Goal: Transaction & Acquisition: Purchase product/service

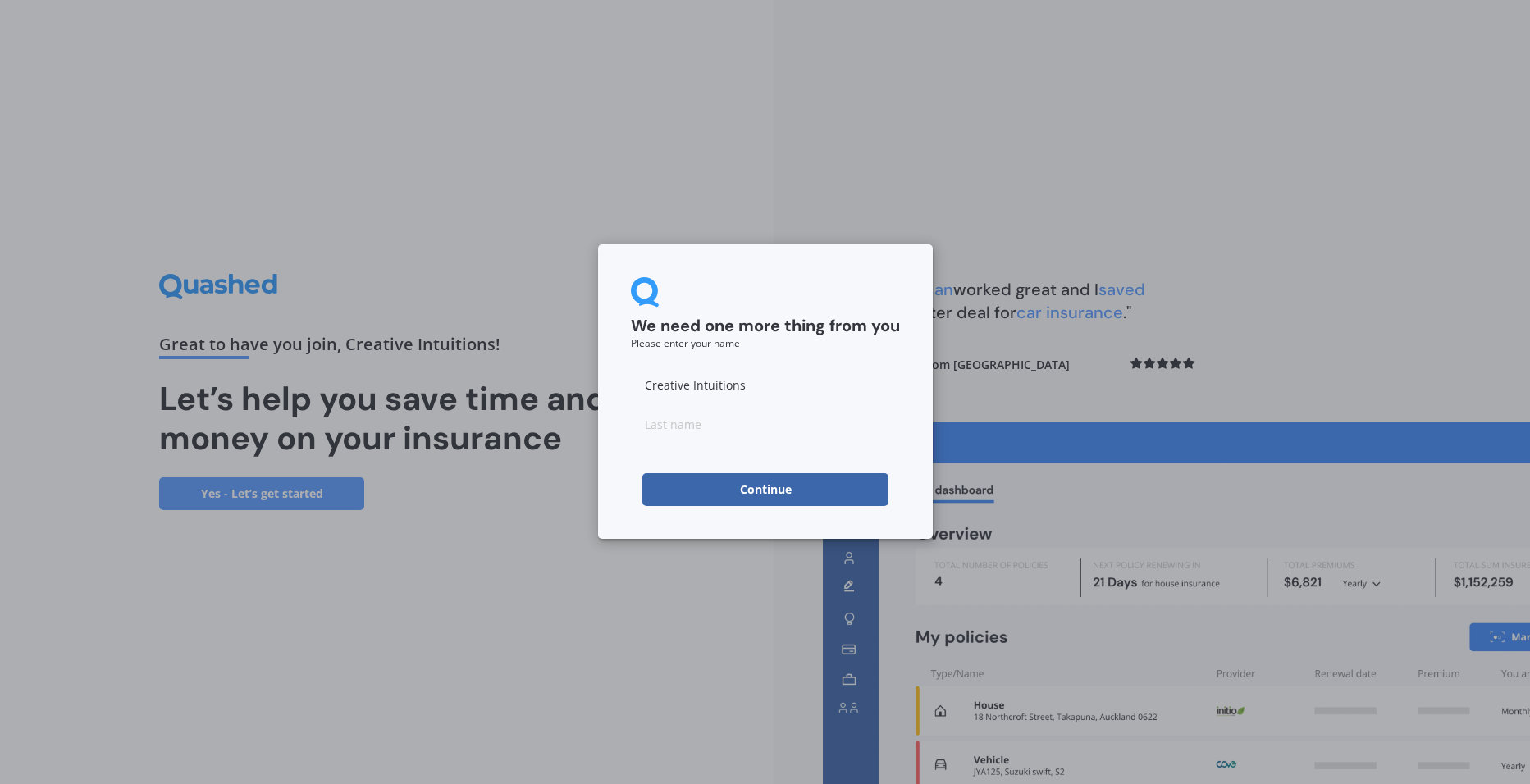
click at [700, 420] on input at bounding box center [765, 424] width 269 height 33
type input "[PERSON_NAME]"
click at [730, 380] on input "Creative Intuitions" at bounding box center [765, 384] width 269 height 33
click at [729, 380] on input "Creative Intuitions" at bounding box center [765, 384] width 269 height 33
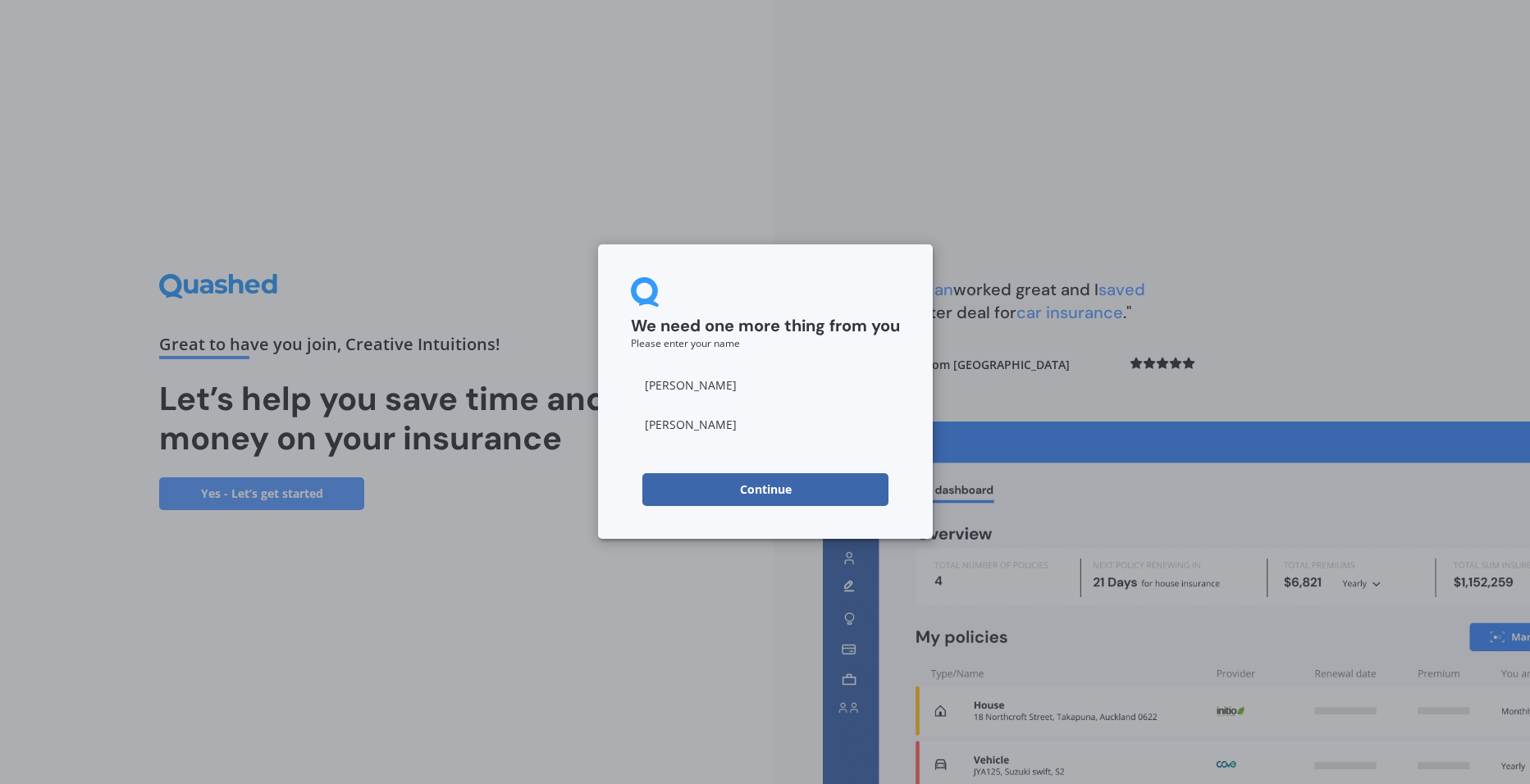
type input "[PERSON_NAME]"
click at [768, 464] on form "We need one more thing from you Please enter your name [PERSON_NAME] Continue" at bounding box center [765, 391] width 269 height 229
click at [759, 469] on form "We need one more thing from you Please enter your name [PERSON_NAME] Continue" at bounding box center [765, 391] width 269 height 229
click at [751, 481] on button "Continue" at bounding box center [765, 489] width 246 height 33
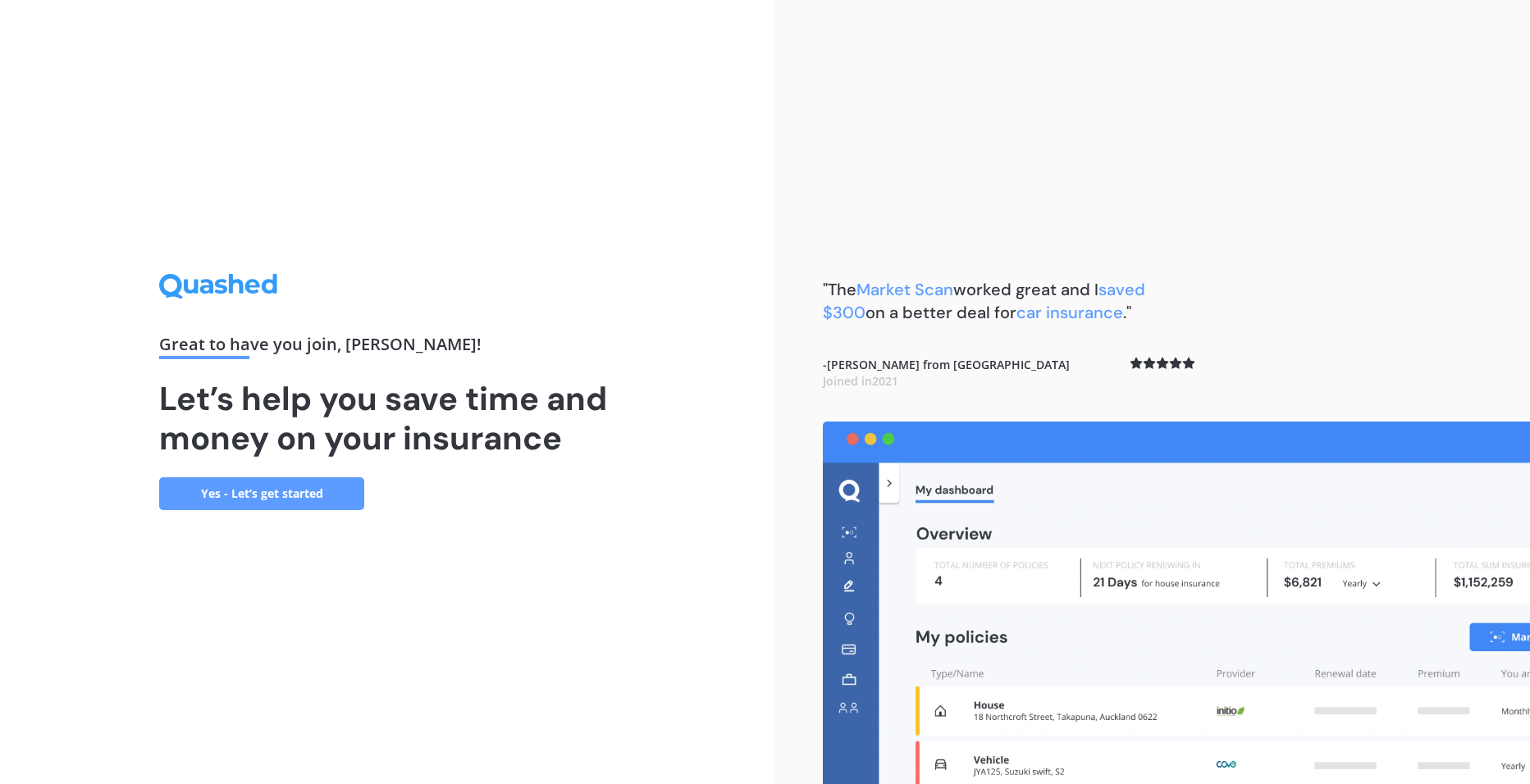
click at [293, 492] on link "Yes - Let’s get started" at bounding box center [261, 493] width 205 height 33
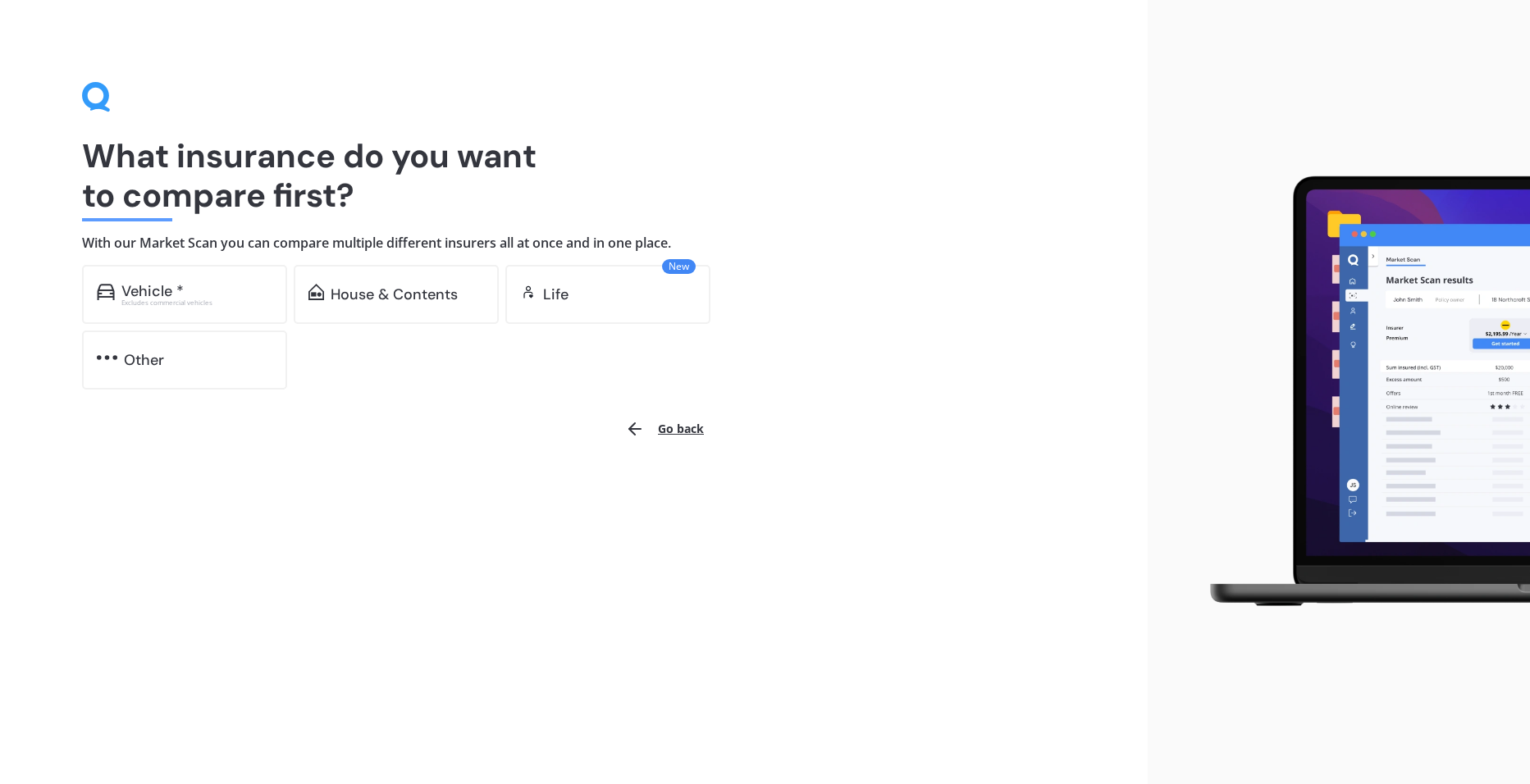
click at [186, 279] on div "Vehicle * Excludes commercial vehicles" at bounding box center [184, 295] width 205 height 59
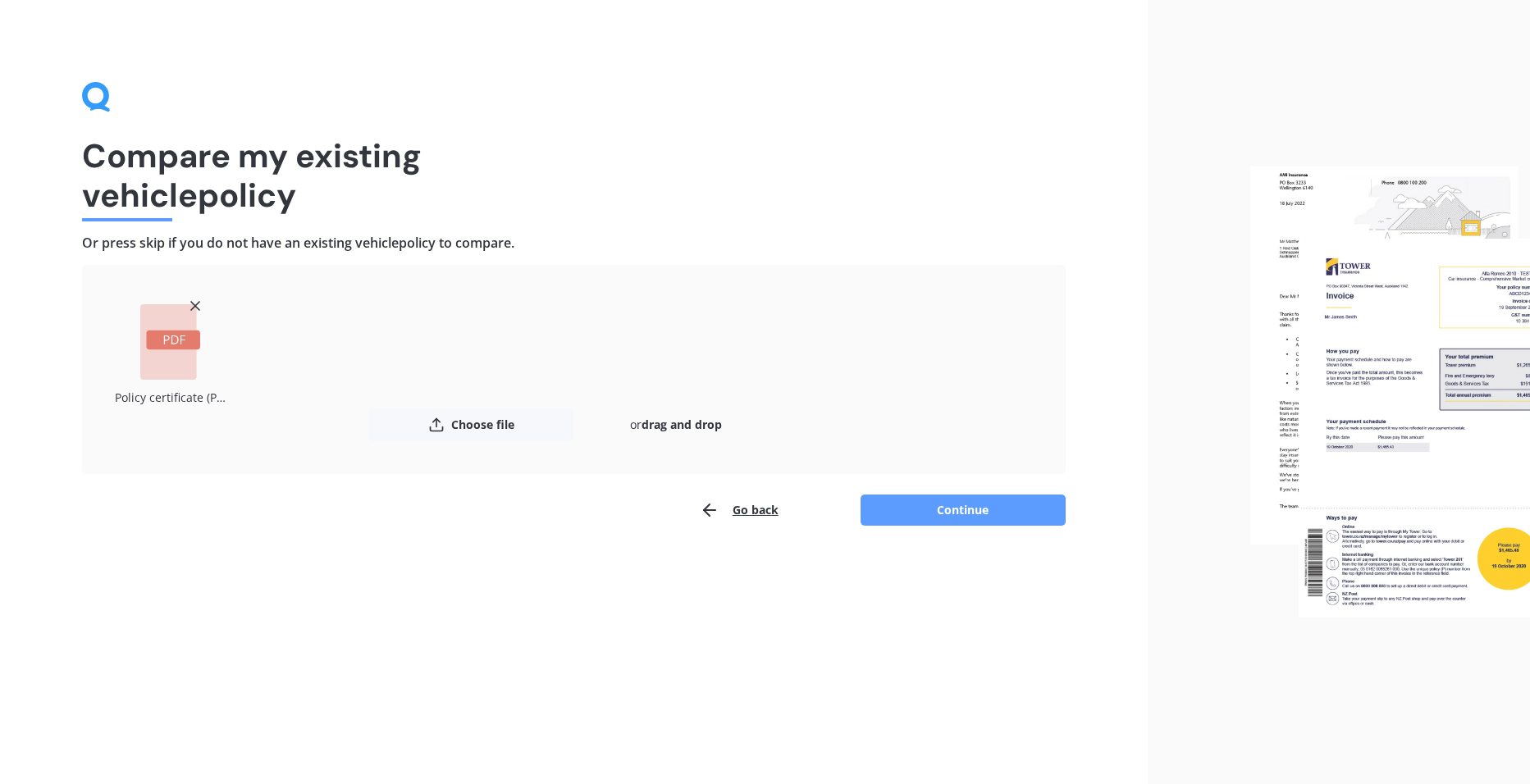
click at [903, 502] on button "Continue" at bounding box center [963, 510] width 205 height 31
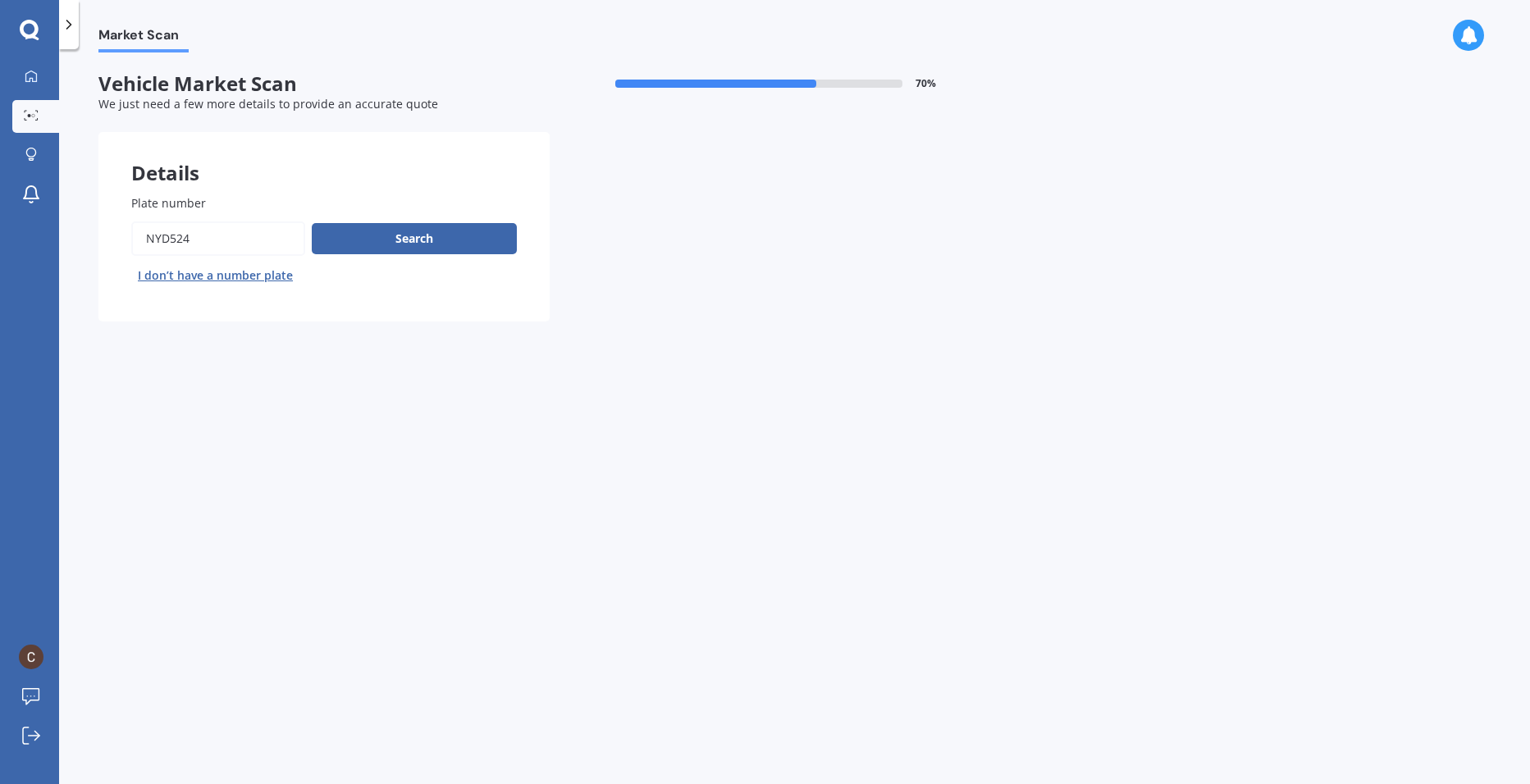
click at [343, 241] on button "Search" at bounding box center [414, 238] width 205 height 31
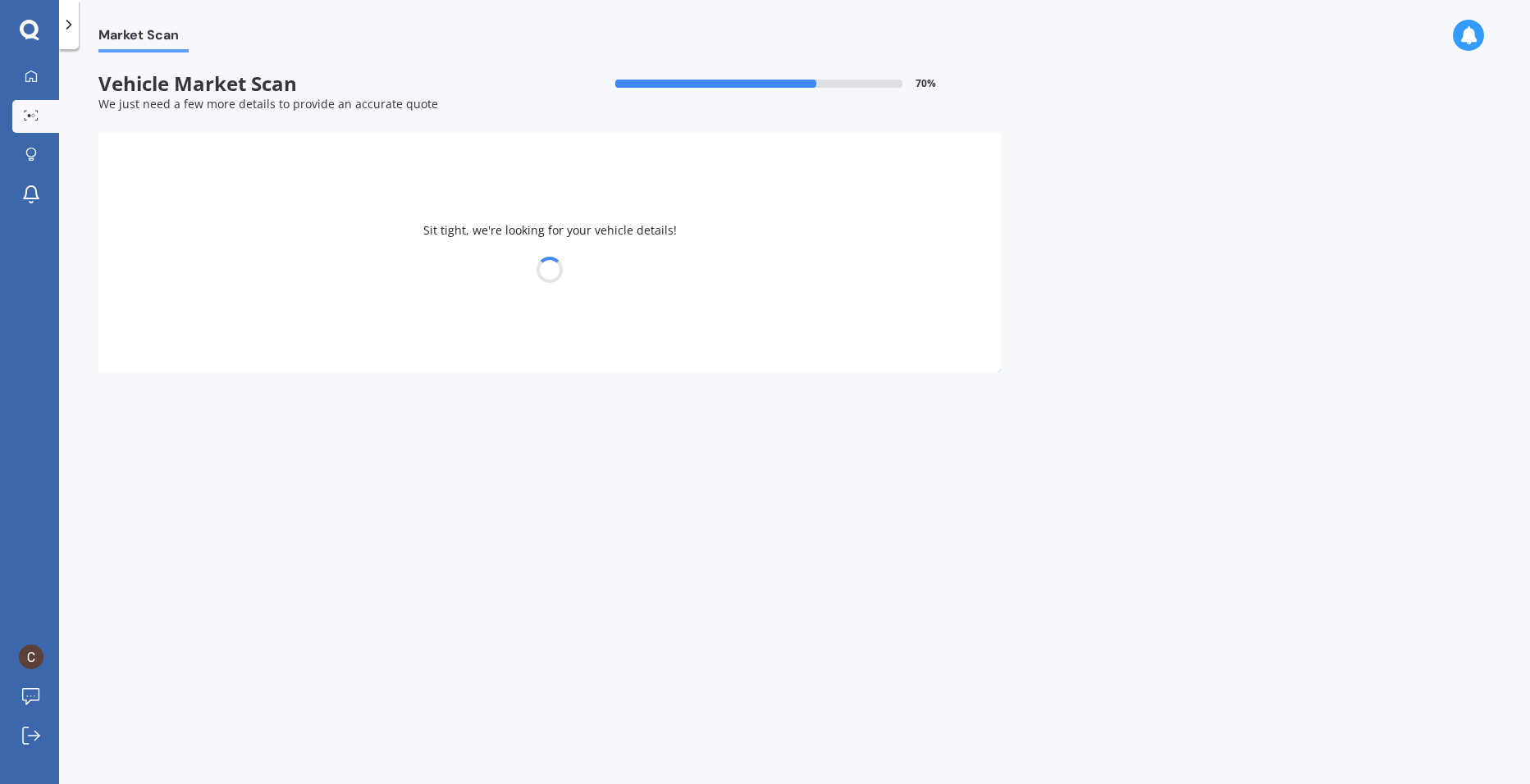
select select "HAVAL"
select select "H6"
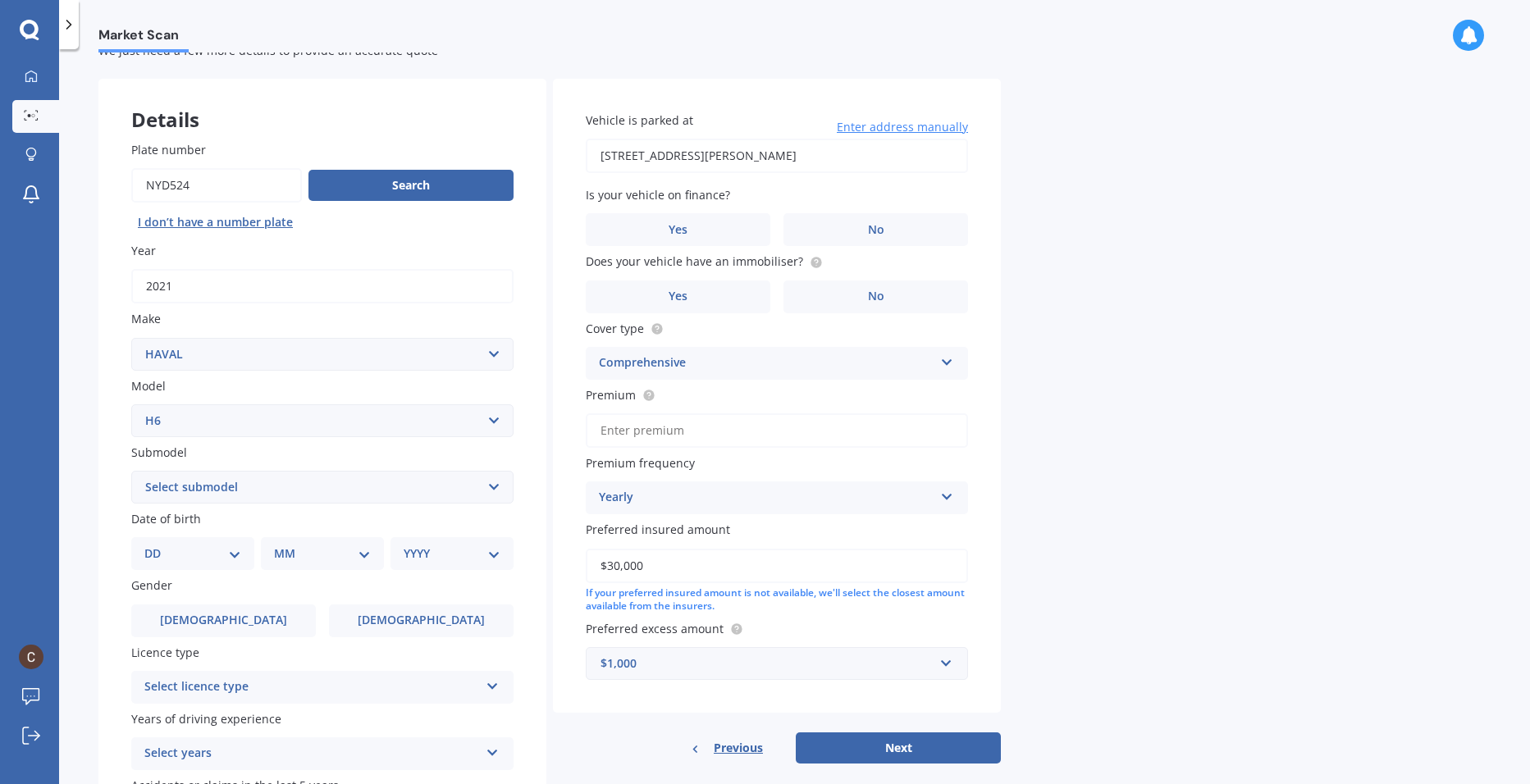
scroll to position [70, 0]
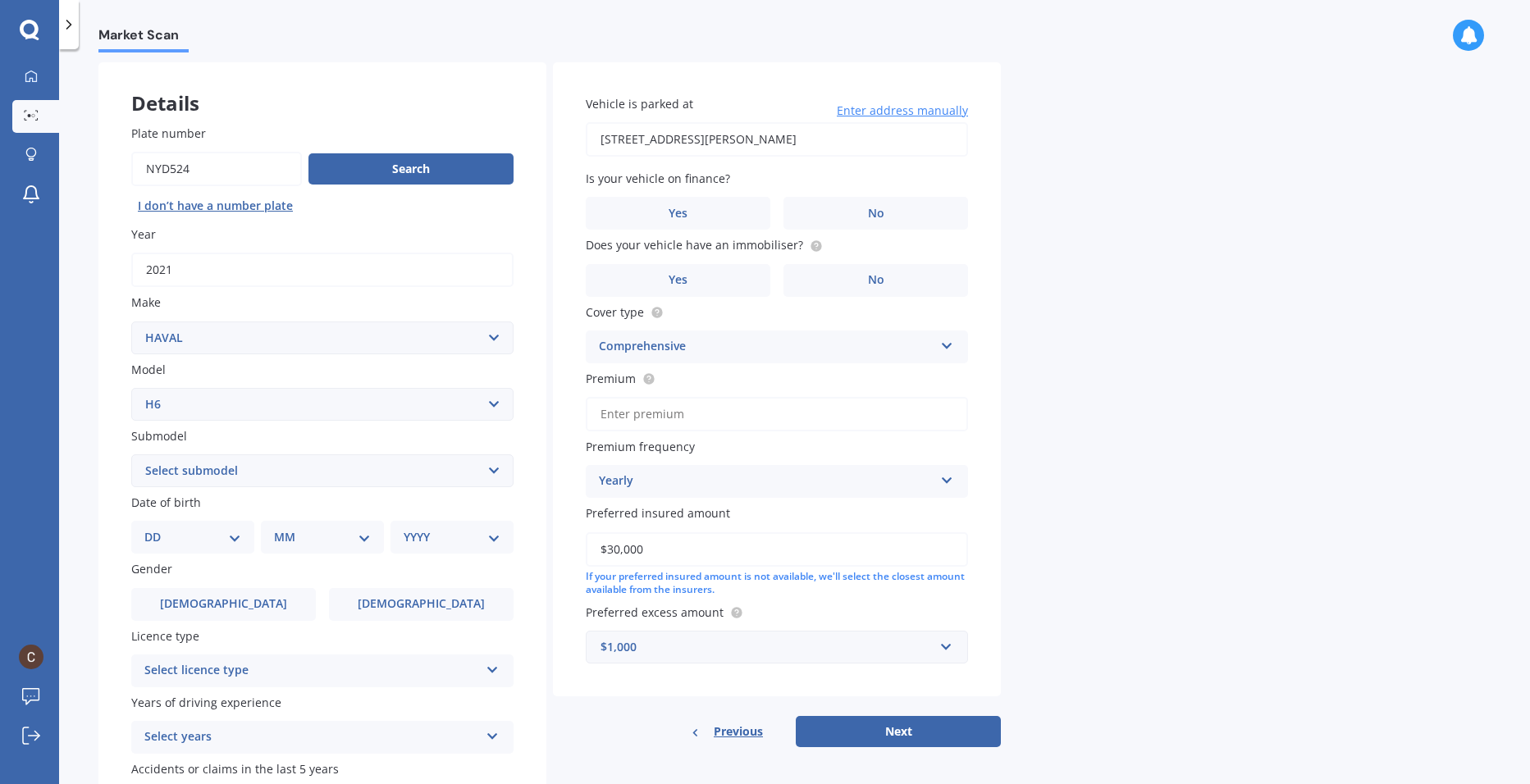
click at [686, 215] on span "Yes" at bounding box center [678, 214] width 19 height 14
click at [0, 0] on input "Yes" at bounding box center [0, 0] width 0 height 0
click at [675, 274] on span "Yes" at bounding box center [678, 279] width 19 height 14
click at [0, 0] on input "Yes" at bounding box center [0, 0] width 0 height 0
click at [683, 420] on input "Premium" at bounding box center [777, 414] width 382 height 35
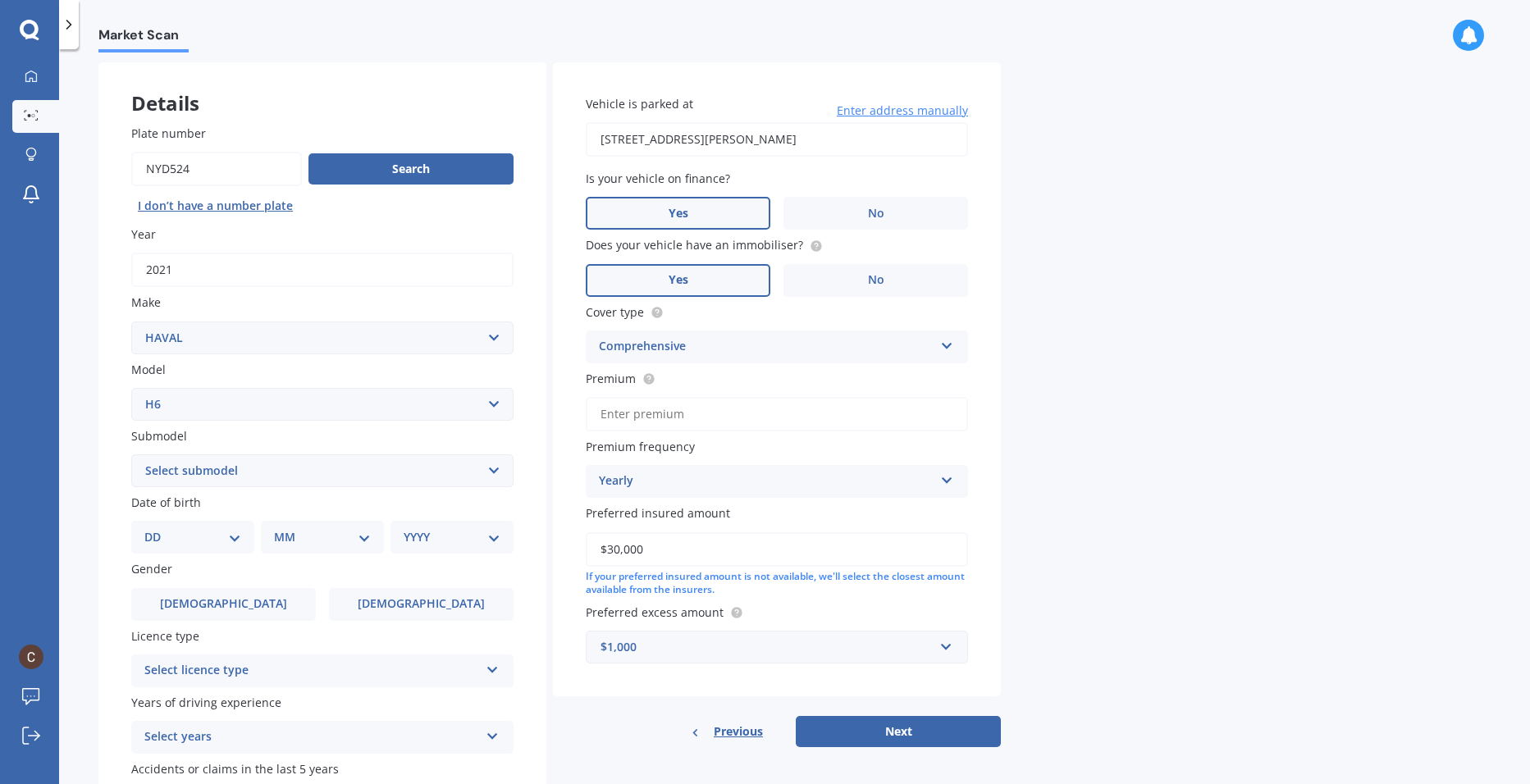
paste input "$53.00"
type input "$53.00"
click at [1096, 499] on div "Market Scan Vehicle Market Scan 70 % We just need a few more details to provide…" at bounding box center [795, 419] width 1471 height 734
click at [943, 487] on div "Yearly Yearly Six-Monthly Quarterly Monthly Fortnightly Weekly" at bounding box center [777, 481] width 382 height 33
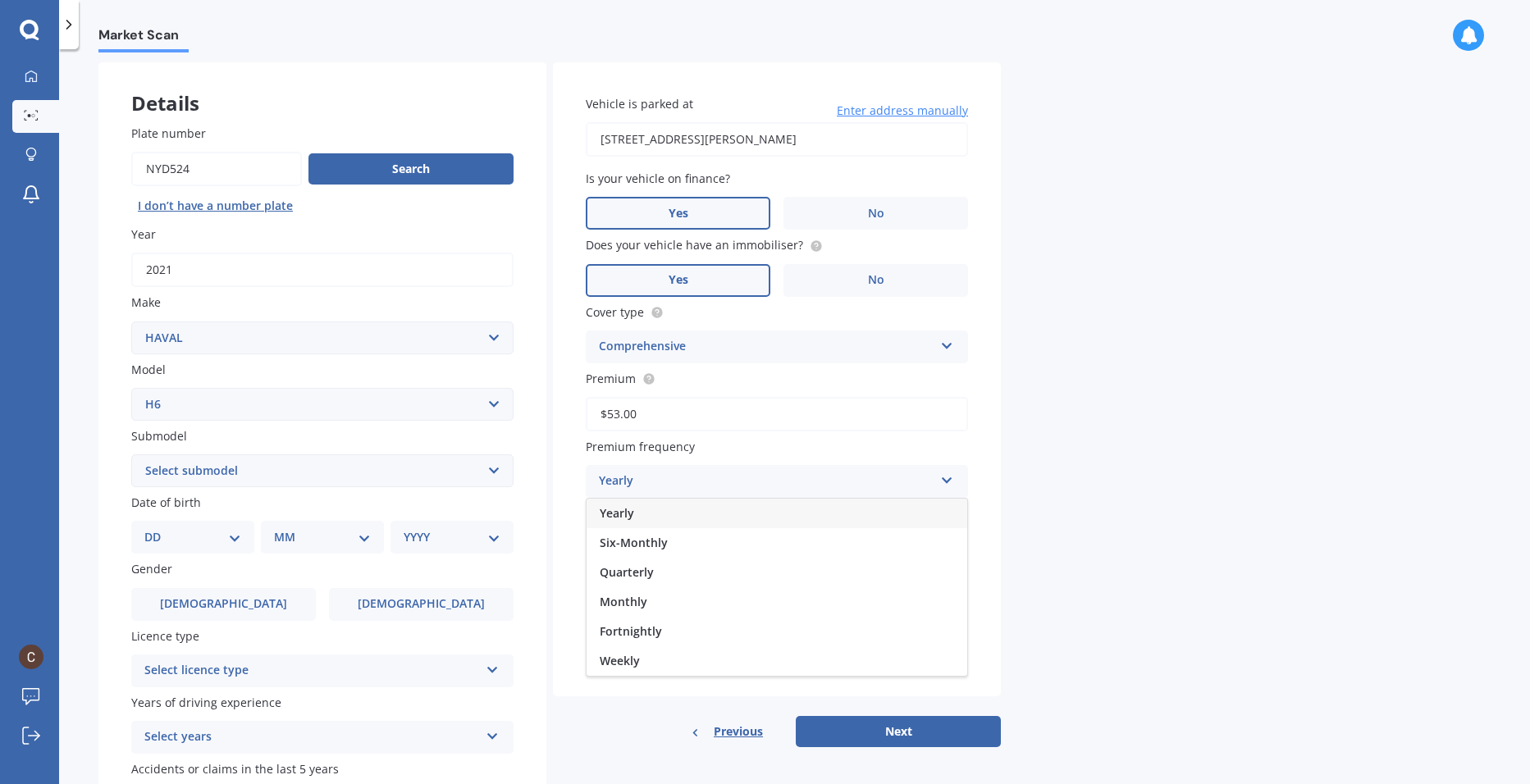
click at [654, 624] on span "Fortnightly" at bounding box center [631, 630] width 62 height 15
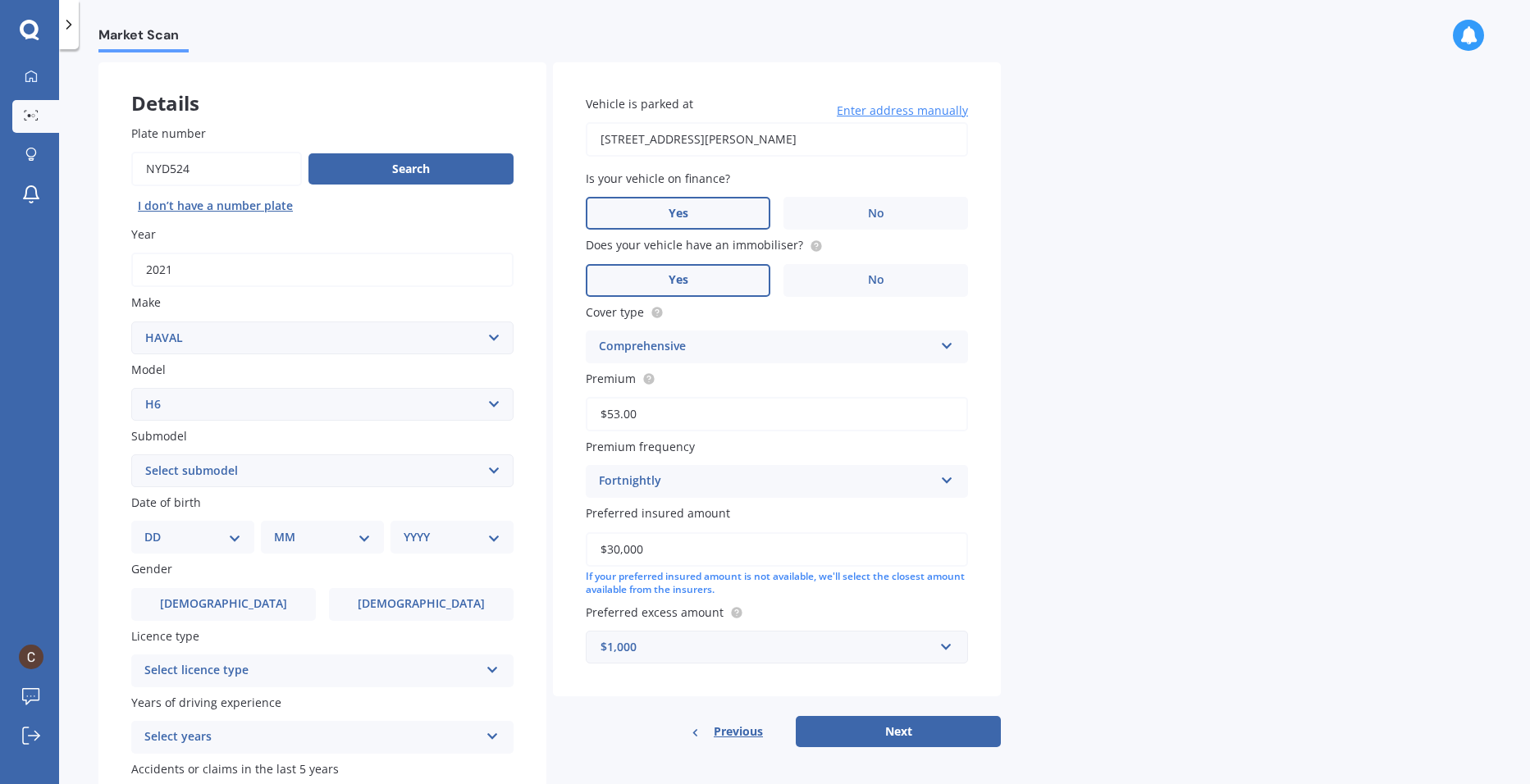
click at [1082, 498] on div "Market Scan Vehicle Market Scan 70 % We just need a few more details to provide…" at bounding box center [795, 419] width 1471 height 734
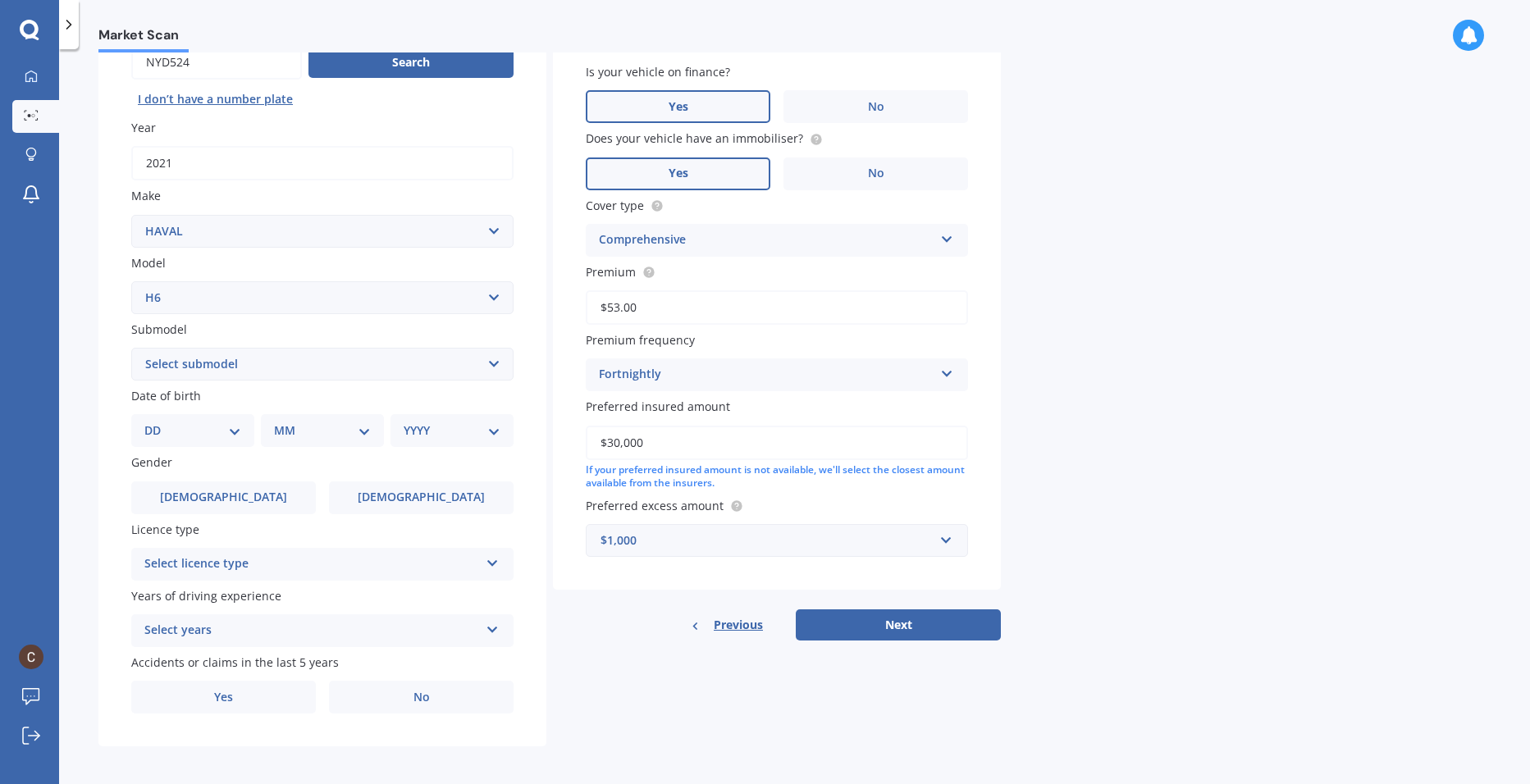
scroll to position [181, 0]
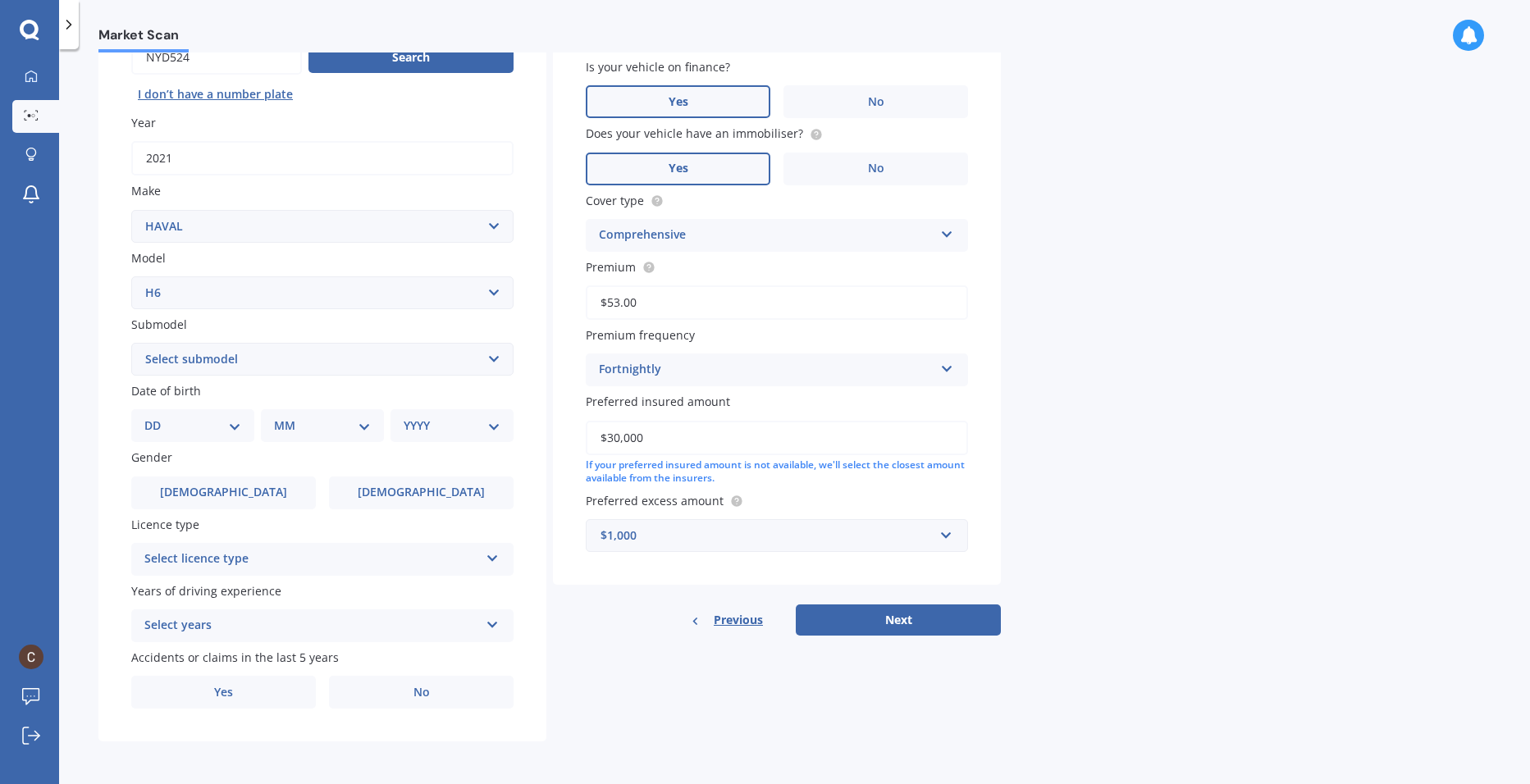
click at [430, 560] on div "Select licence type" at bounding box center [312, 559] width 334 height 19
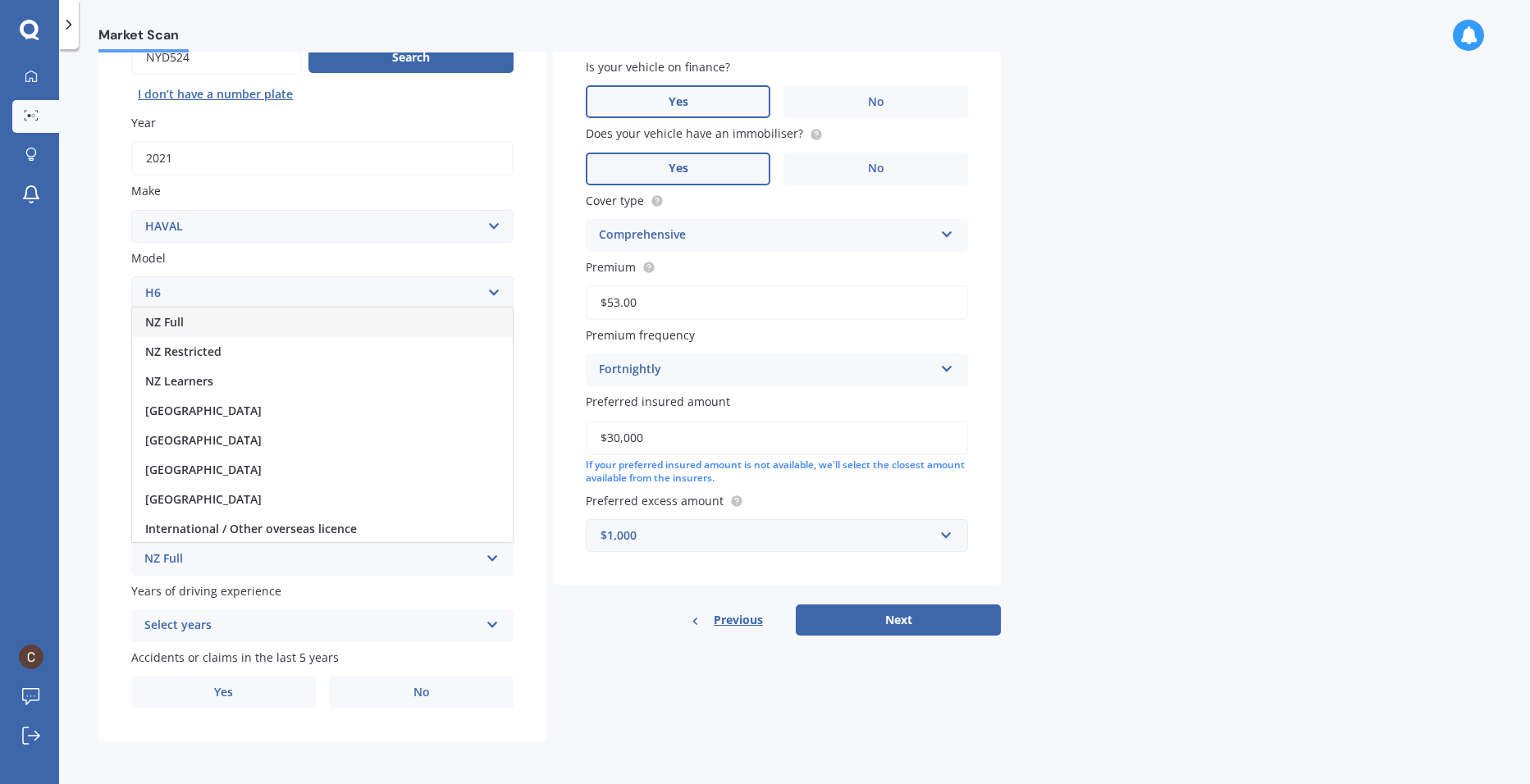
click at [208, 318] on div "NZ Full" at bounding box center [322, 322] width 381 height 30
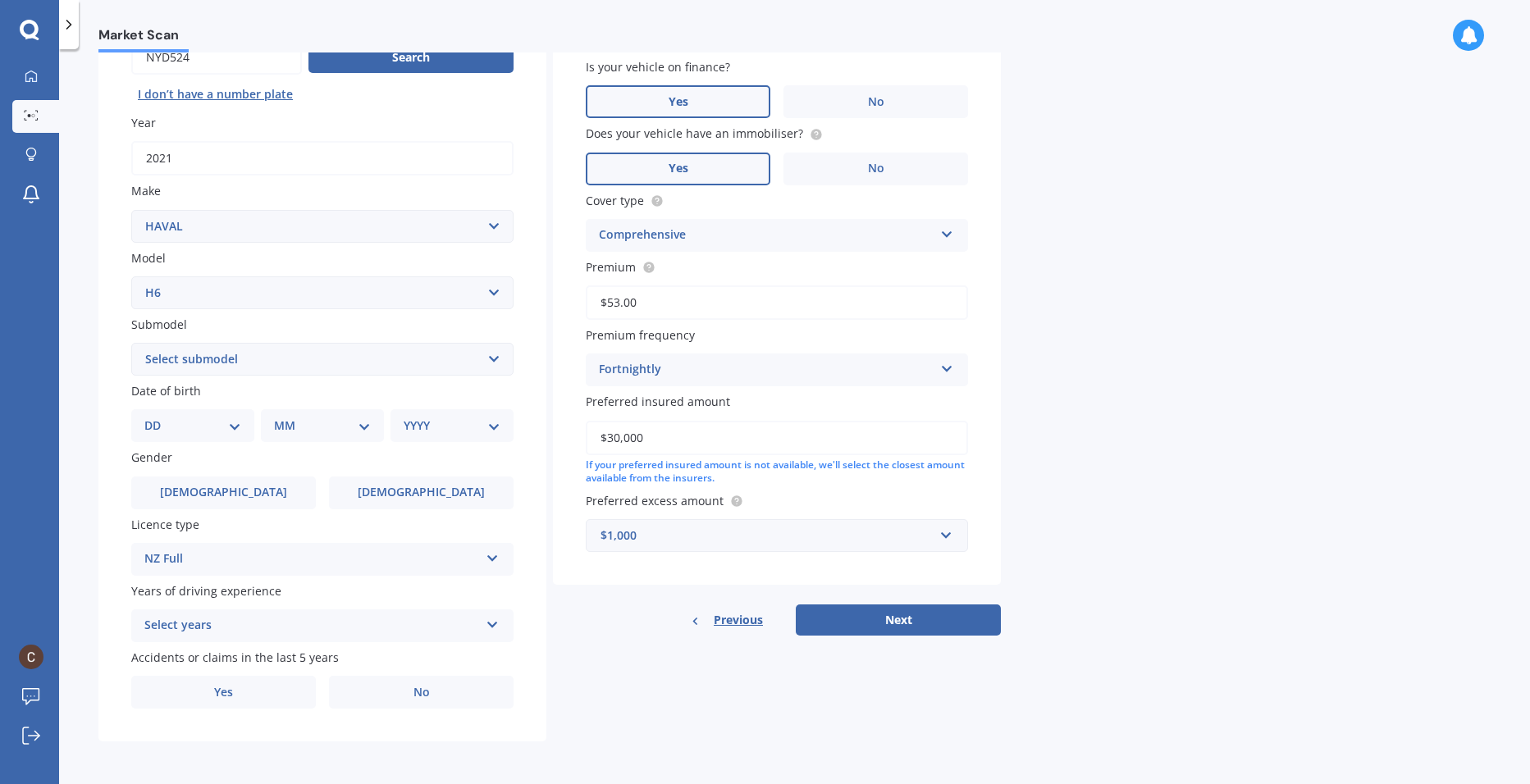
click at [288, 621] on div "Select years" at bounding box center [312, 625] width 334 height 19
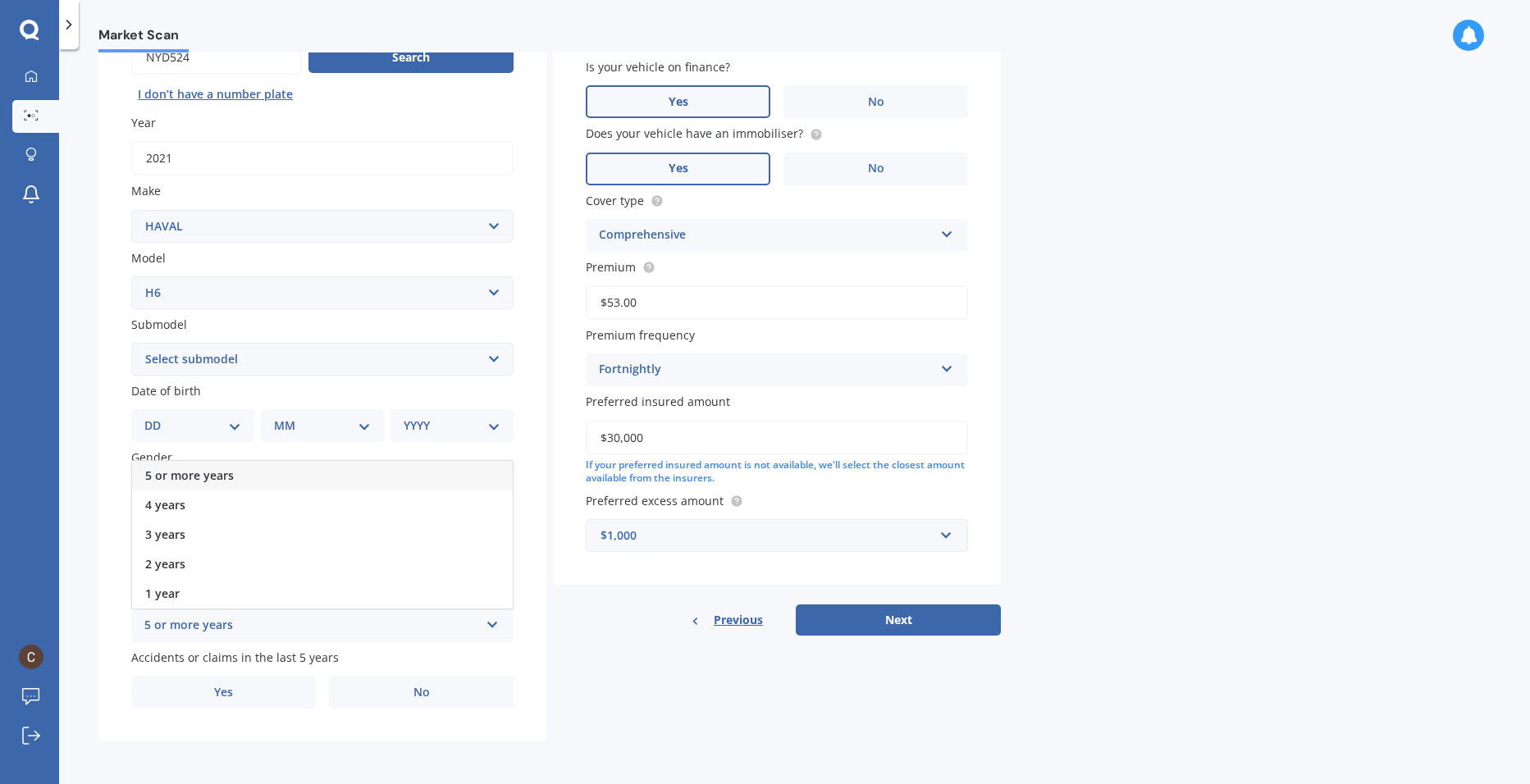
click at [215, 468] on span "5 or more years" at bounding box center [189, 475] width 89 height 15
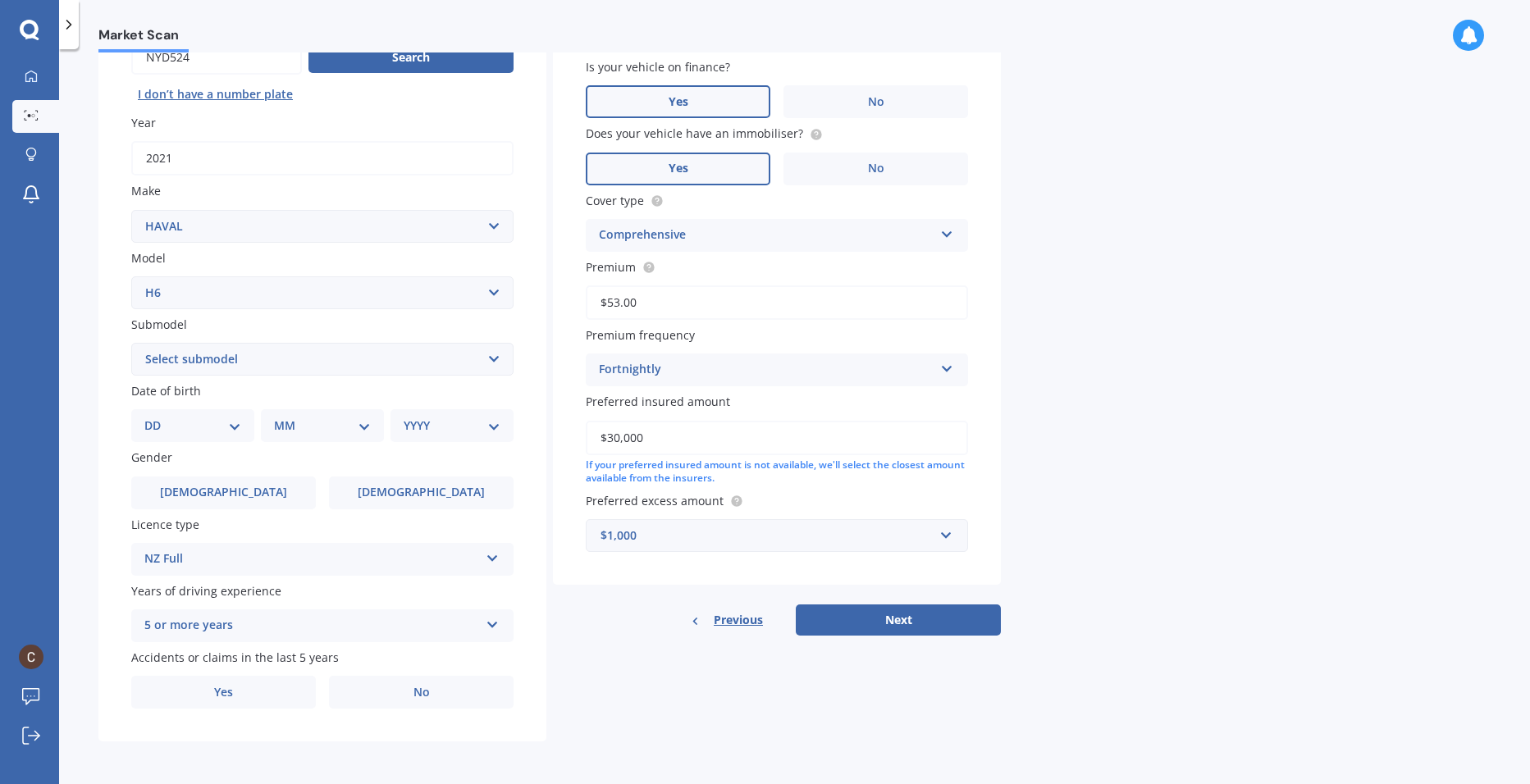
click at [269, 359] on select "Select submodel Lux Premium Ultra Ultra Hybrid 2WD" at bounding box center [322, 359] width 382 height 33
select select "ULTRA"
click at [131, 343] on select "Select submodel Lux Premium Ultra Ultra Hybrid 2WD" at bounding box center [322, 359] width 382 height 33
click at [215, 433] on select "DD 01 02 03 04 05 06 07 08 09 10 11 12 13 14 15 16 17 18 19 20 21 22 23 24 25 2…" at bounding box center [193, 424] width 97 height 18
select select "10"
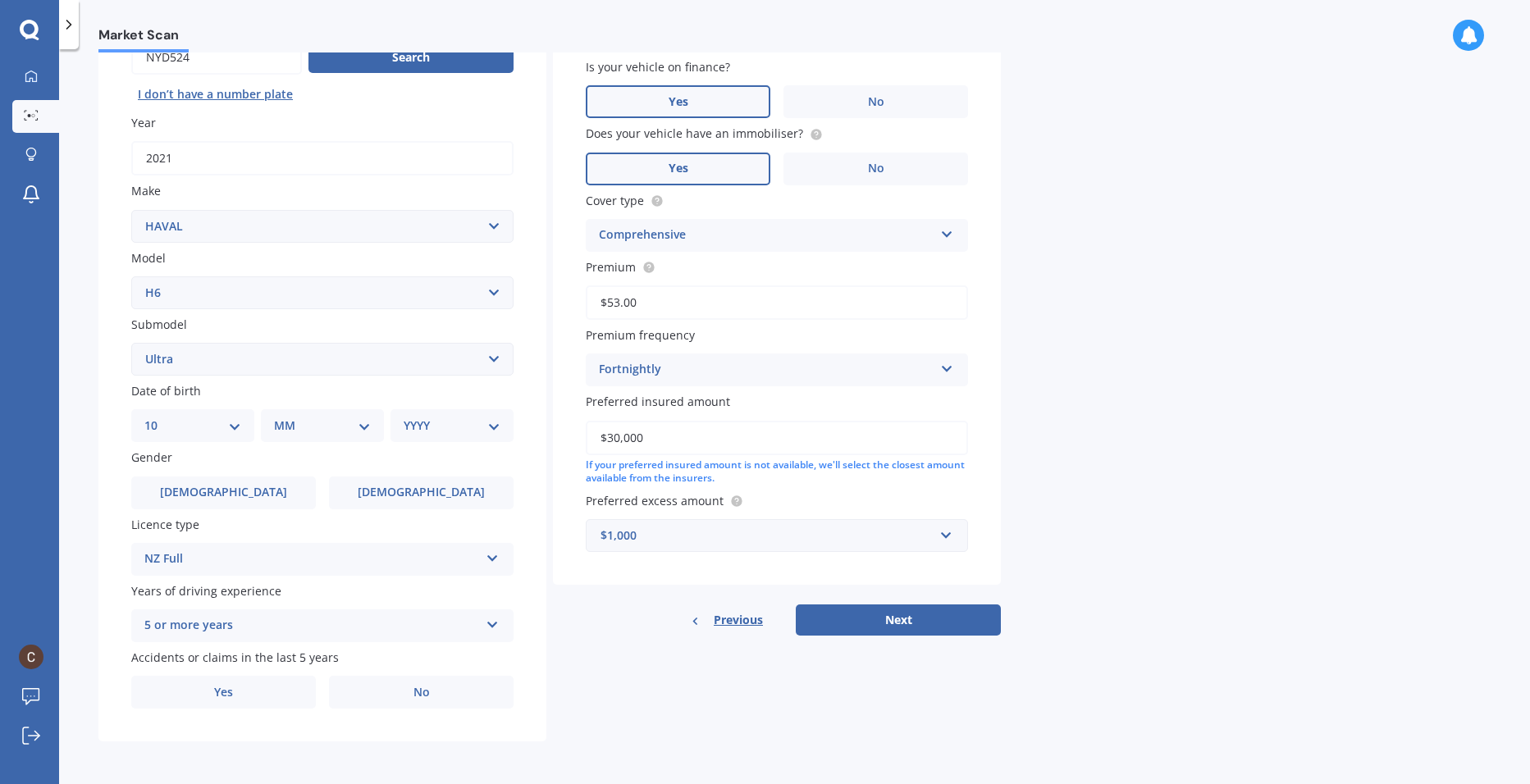
click at [158, 416] on select "DD 01 02 03 04 05 06 07 08 09 10 11 12 13 14 15 16 17 18 19 20 21 22 23 24 25 2…" at bounding box center [193, 424] width 97 height 18
click at [353, 428] on select "MM 01 02 03 04 05 06 07 08 09 10 11 12" at bounding box center [325, 424] width 90 height 18
select select "02"
click at [280, 416] on select "MM 01 02 03 04 05 06 07 08 09 10 11 12" at bounding box center [325, 424] width 90 height 18
click at [448, 427] on select "YYYY 2025 2024 2023 2022 2021 2020 2019 2018 2017 2016 2015 2014 2013 2012 2011…" at bounding box center [448, 424] width 90 height 18
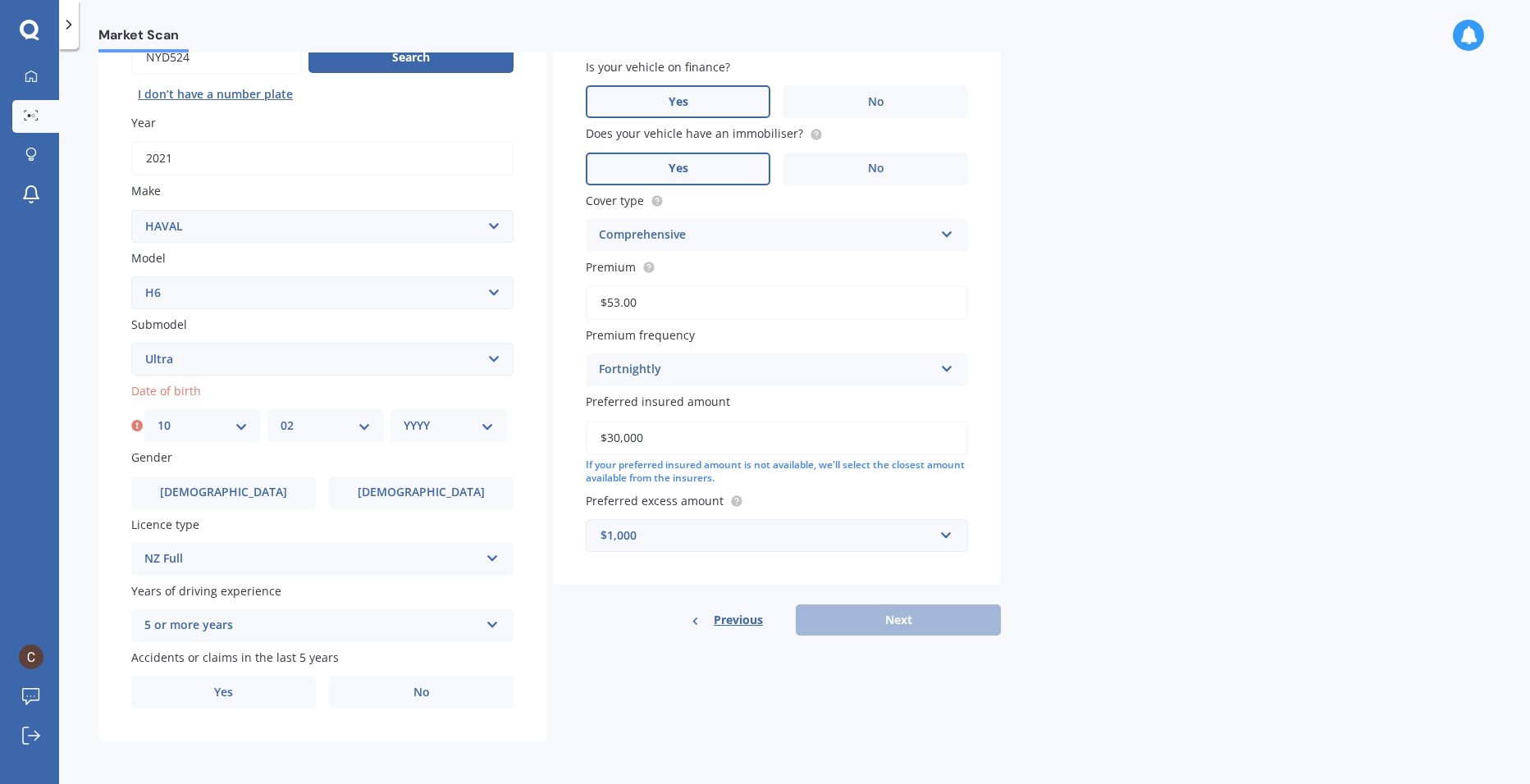
select select "1985"
click at [404, 416] on select "YYYY 2025 2024 2023 2022 2021 2020 2019 2018 2017 2016 2015 2014 2013 2012 2011…" at bounding box center [448, 424] width 90 height 18
click at [267, 486] on label "[DEMOGRAPHIC_DATA]" at bounding box center [223, 492] width 185 height 33
click at [0, 0] on input "[DEMOGRAPHIC_DATA]" at bounding box center [0, 0] width 0 height 0
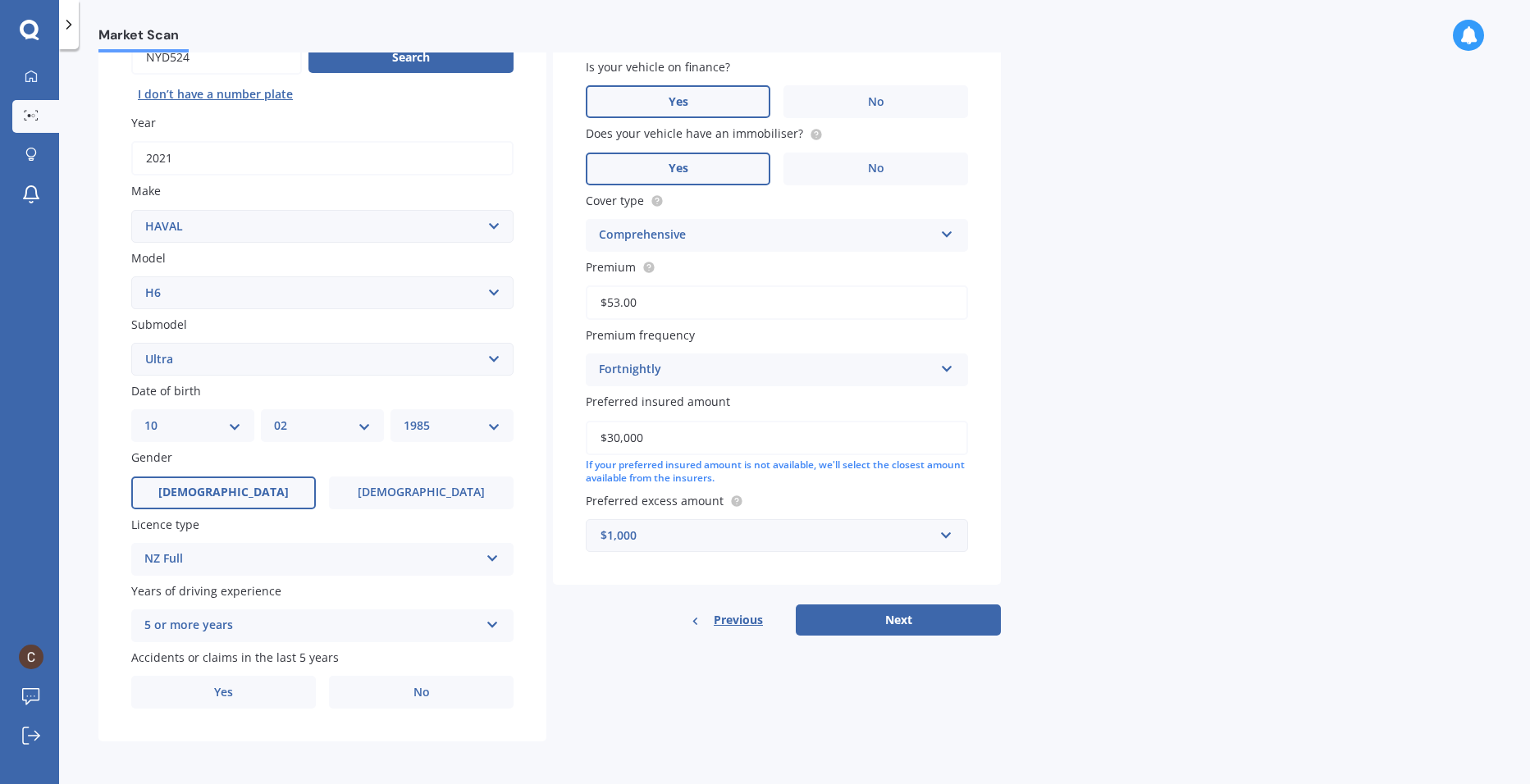
click at [339, 694] on label "No" at bounding box center [421, 691] width 185 height 33
click at [0, 0] on input "No" at bounding box center [0, 0] width 0 height 0
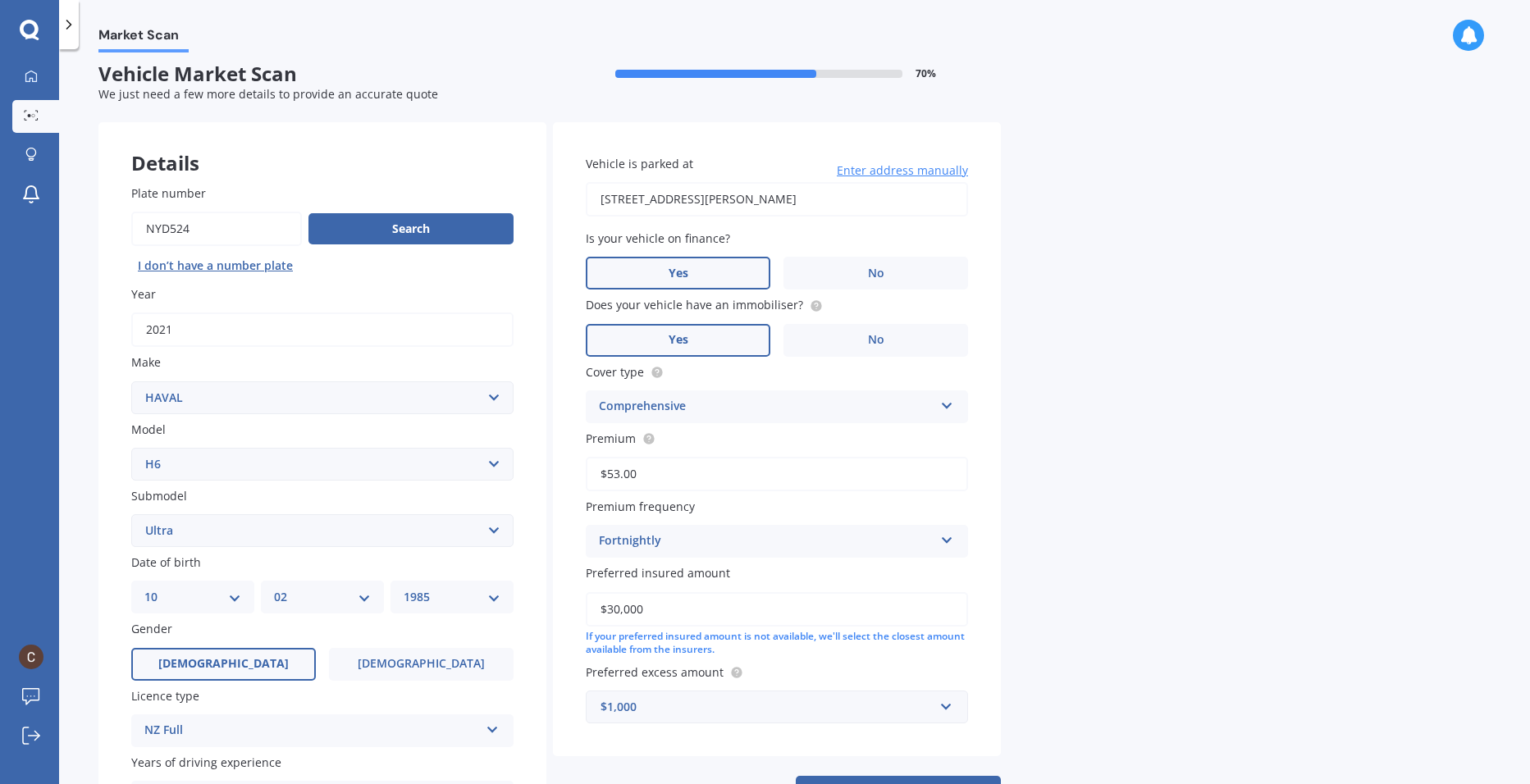
scroll to position [0, 0]
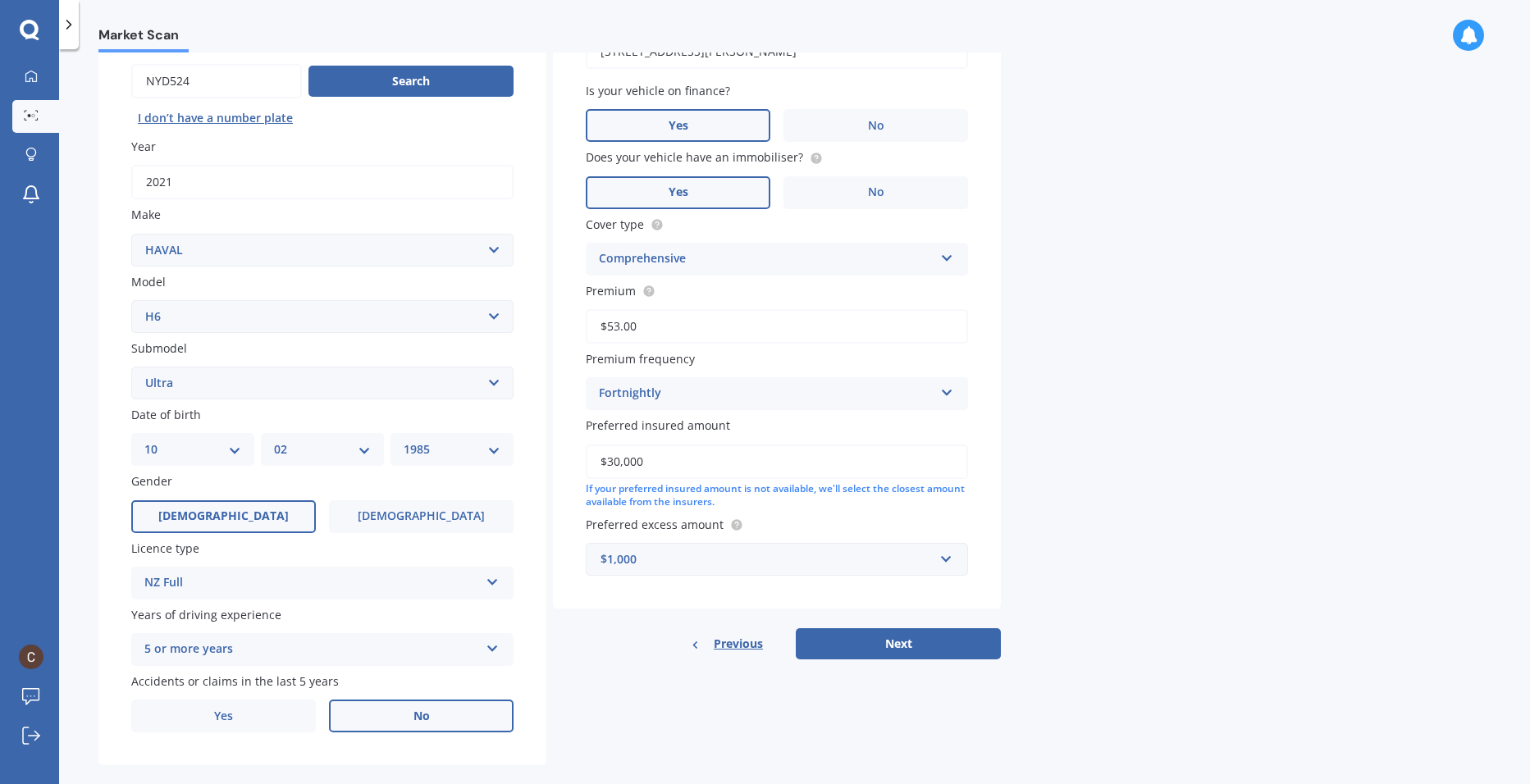
click at [898, 637] on button "Next" at bounding box center [898, 643] width 205 height 31
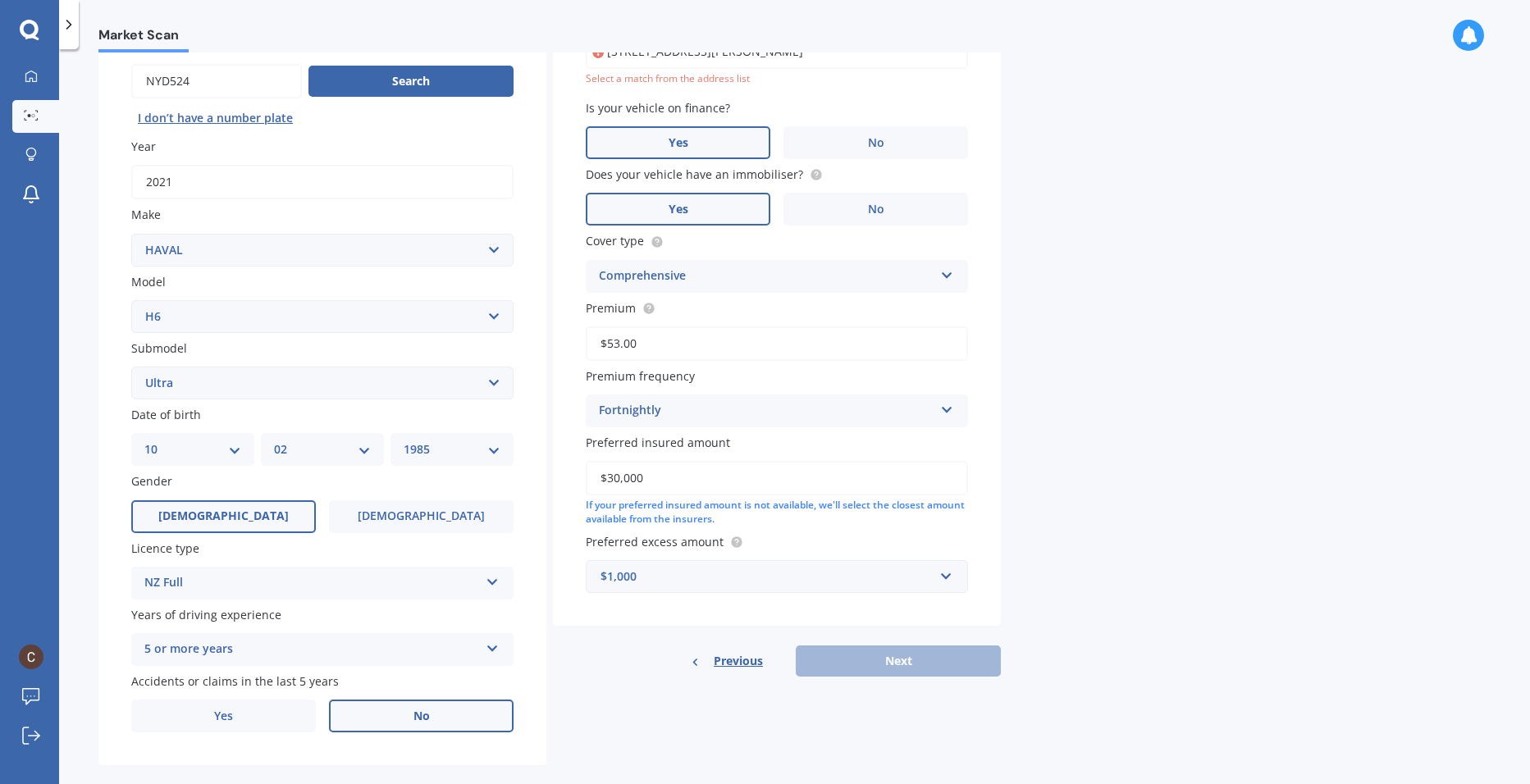
scroll to position [112, 0]
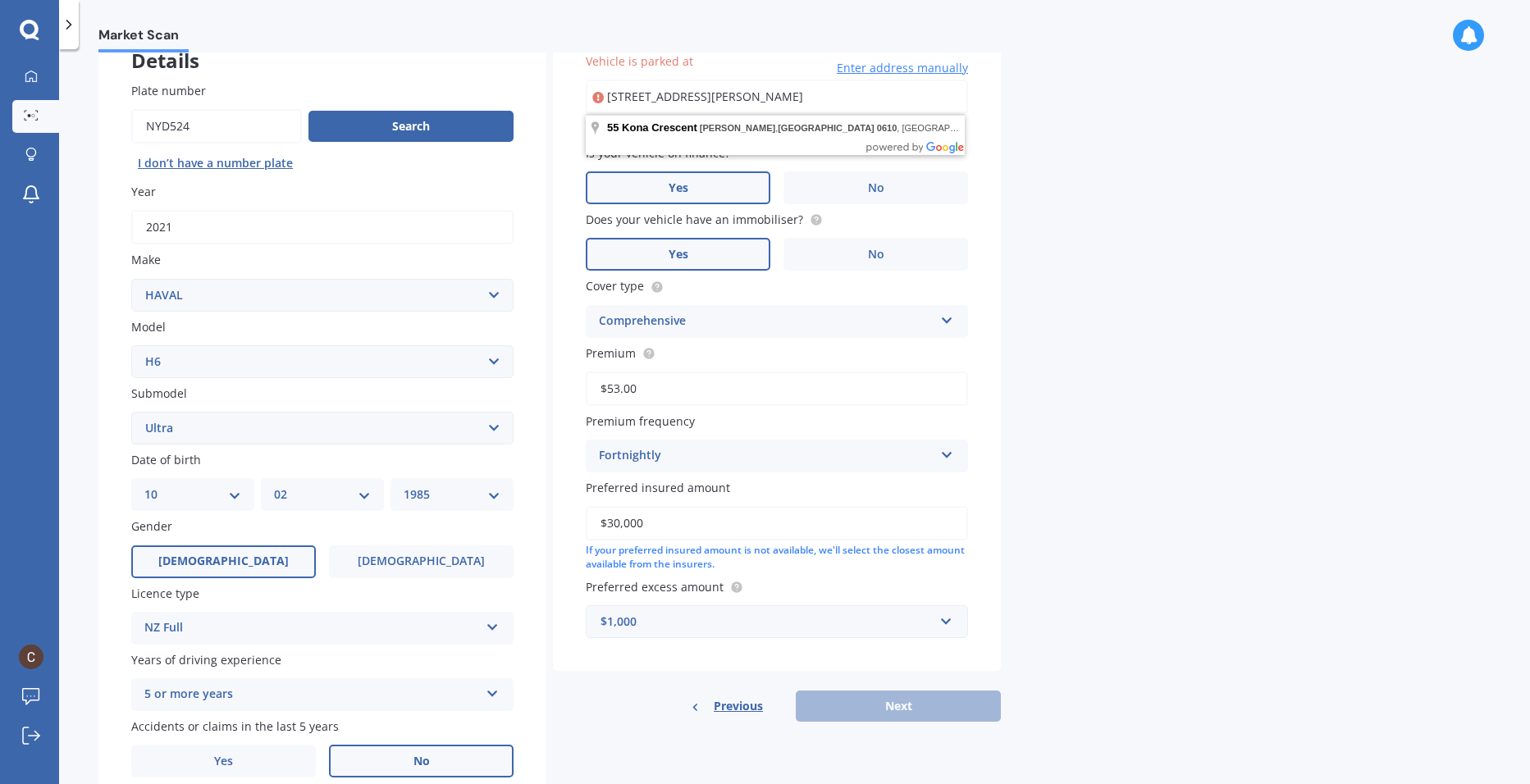
click at [855, 95] on input "[STREET_ADDRESS][PERSON_NAME]" at bounding box center [777, 96] width 382 height 35
drag, startPoint x: 900, startPoint y: 97, endPoint x: 517, endPoint y: 70, distance: 384.0
click at [517, 70] on div "Details Plate number Search I don’t have a number plate Year [DATE] Make Select…" at bounding box center [550, 414] width 903 height 791
type input "[STREET_ADDRESS][PERSON_NAME]"
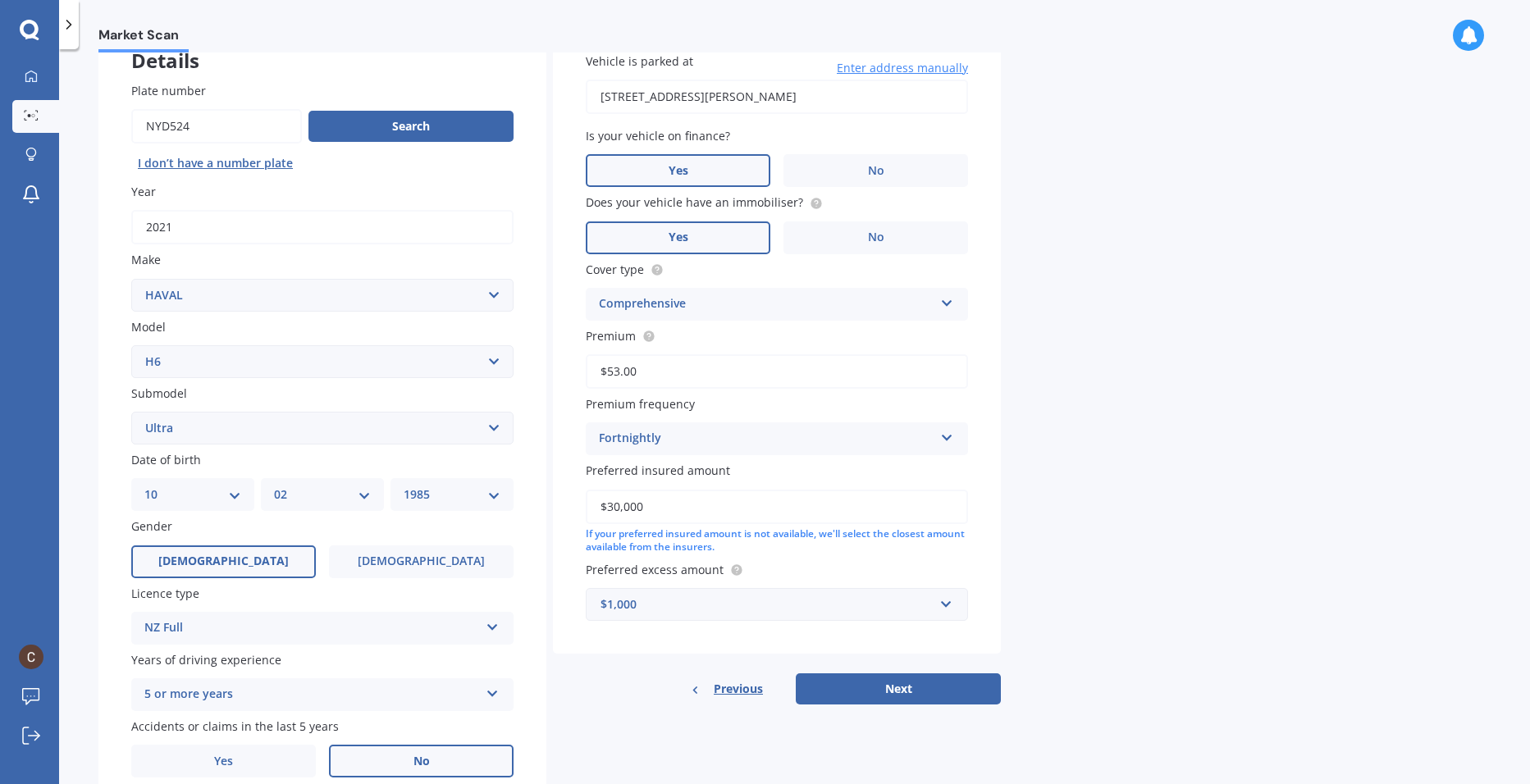
click at [919, 678] on button "Next" at bounding box center [898, 689] width 205 height 31
select select "10"
select select "02"
select select "1985"
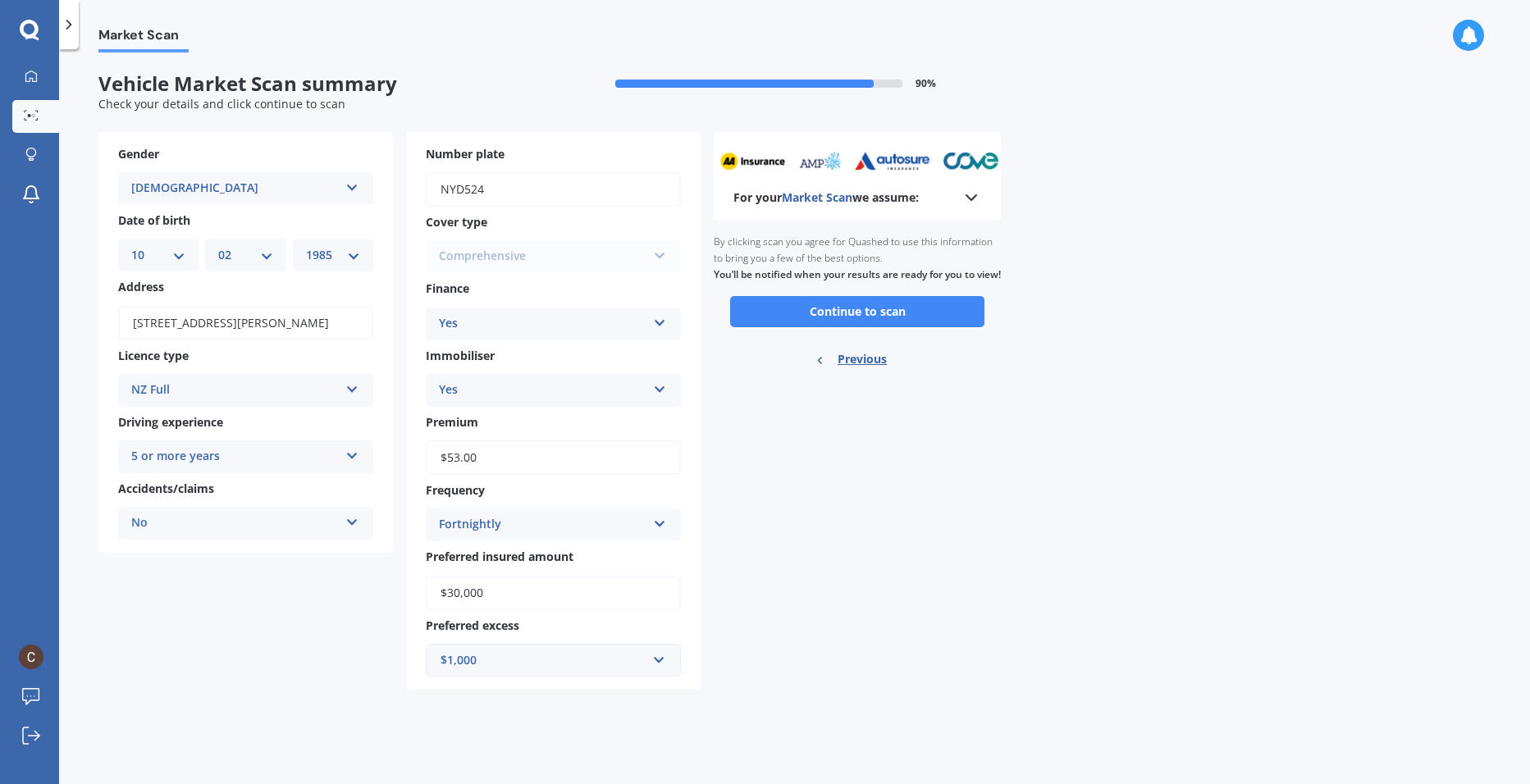
scroll to position [0, 0]
click at [960, 545] on div "For your Market Scan we assume: Ready to go By clicking scan you agree for Quas…" at bounding box center [857, 410] width 287 height 558
click at [875, 327] on button "Continue to scan" at bounding box center [857, 311] width 254 height 31
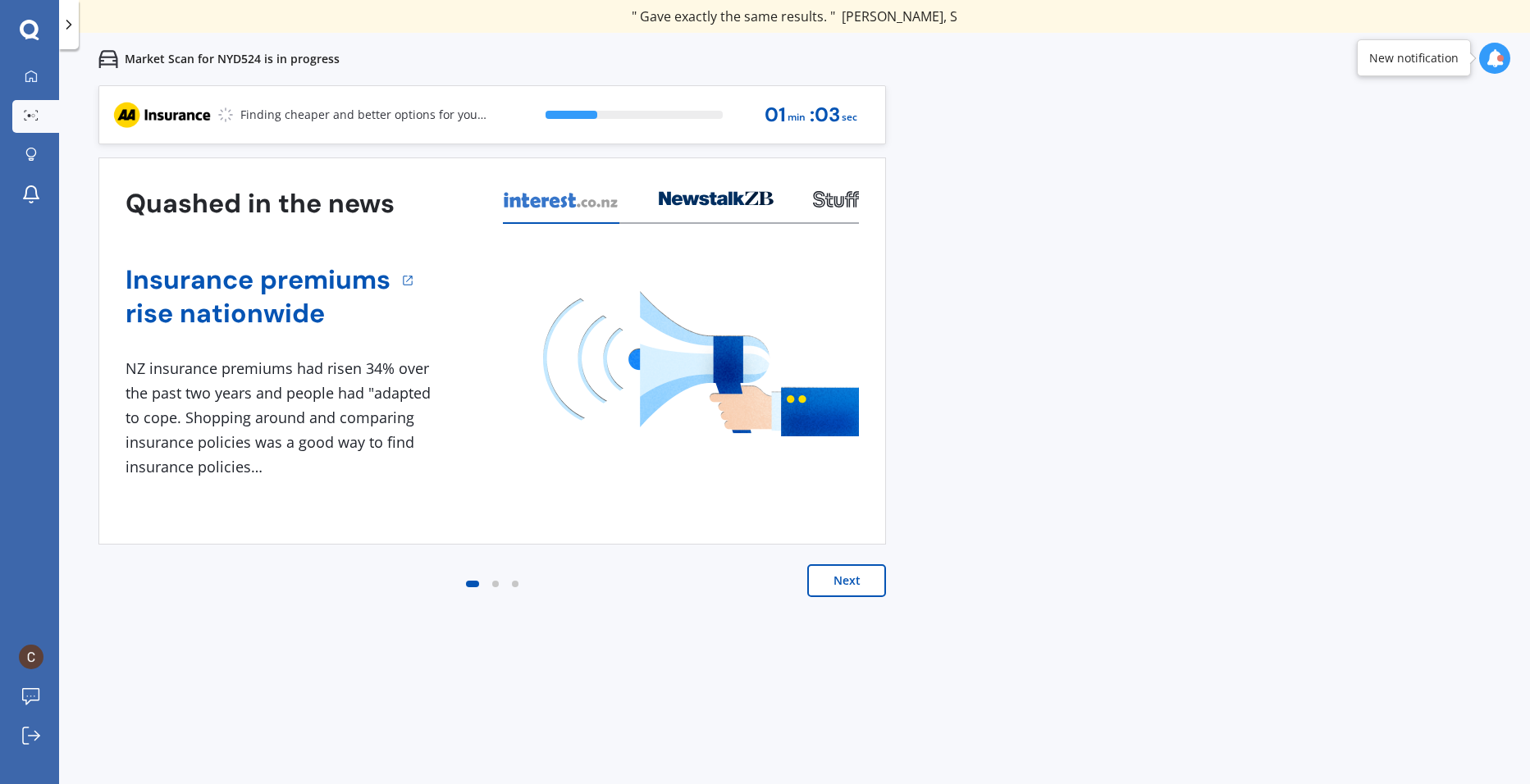
click at [867, 591] on button "Next" at bounding box center [846, 580] width 79 height 33
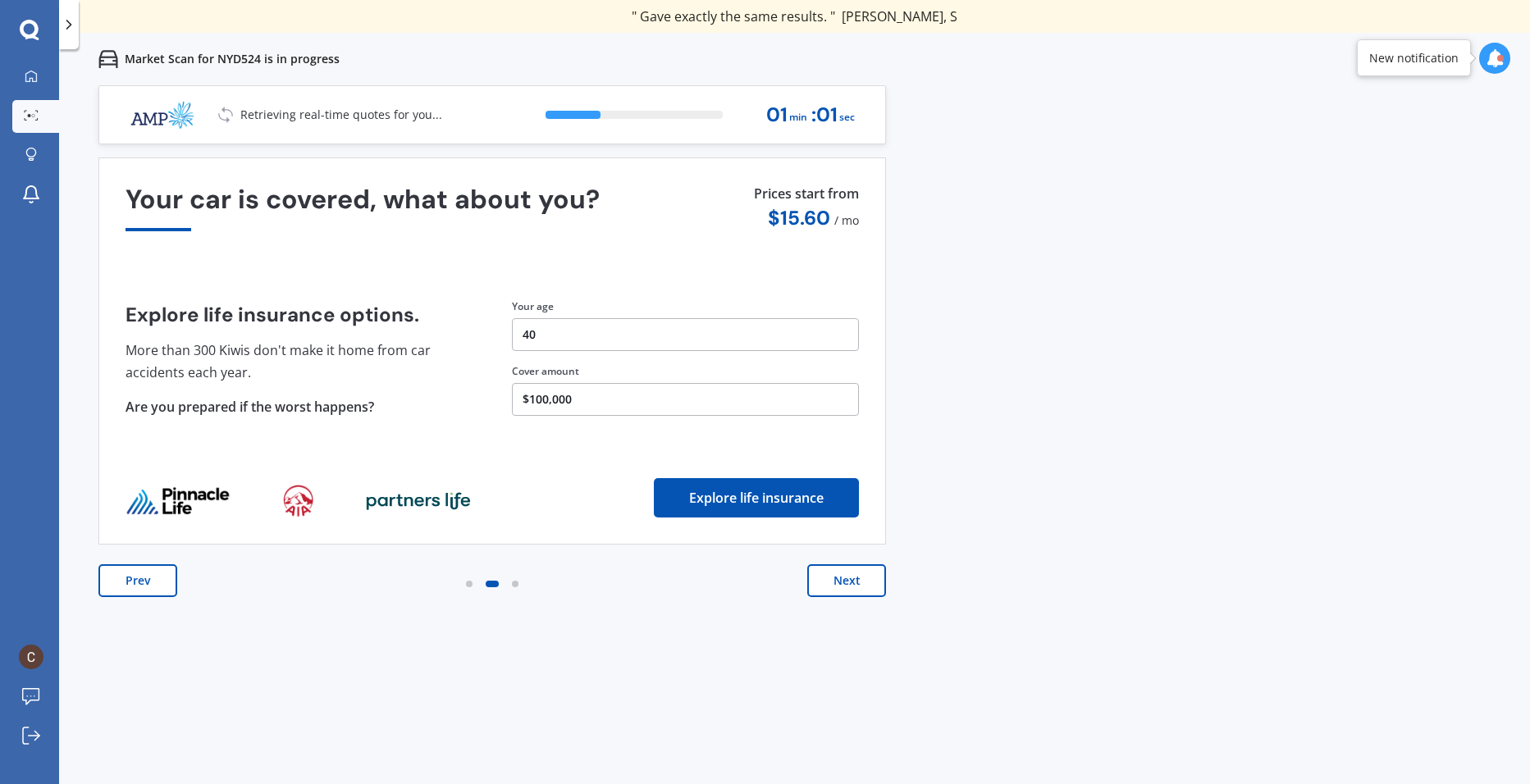
click at [867, 591] on button "Next" at bounding box center [846, 580] width 79 height 33
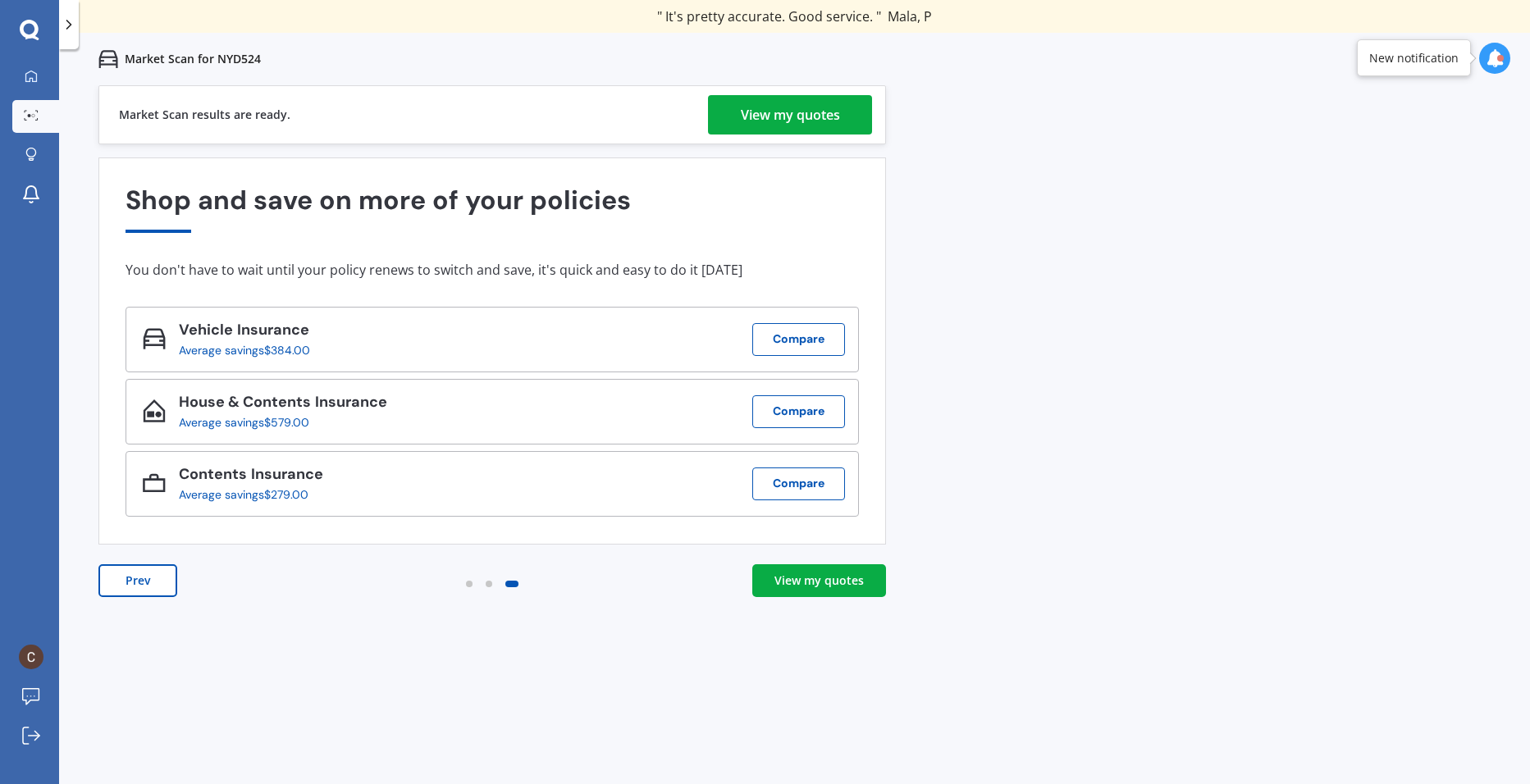
click at [822, 584] on div "View my quotes" at bounding box center [819, 580] width 90 height 16
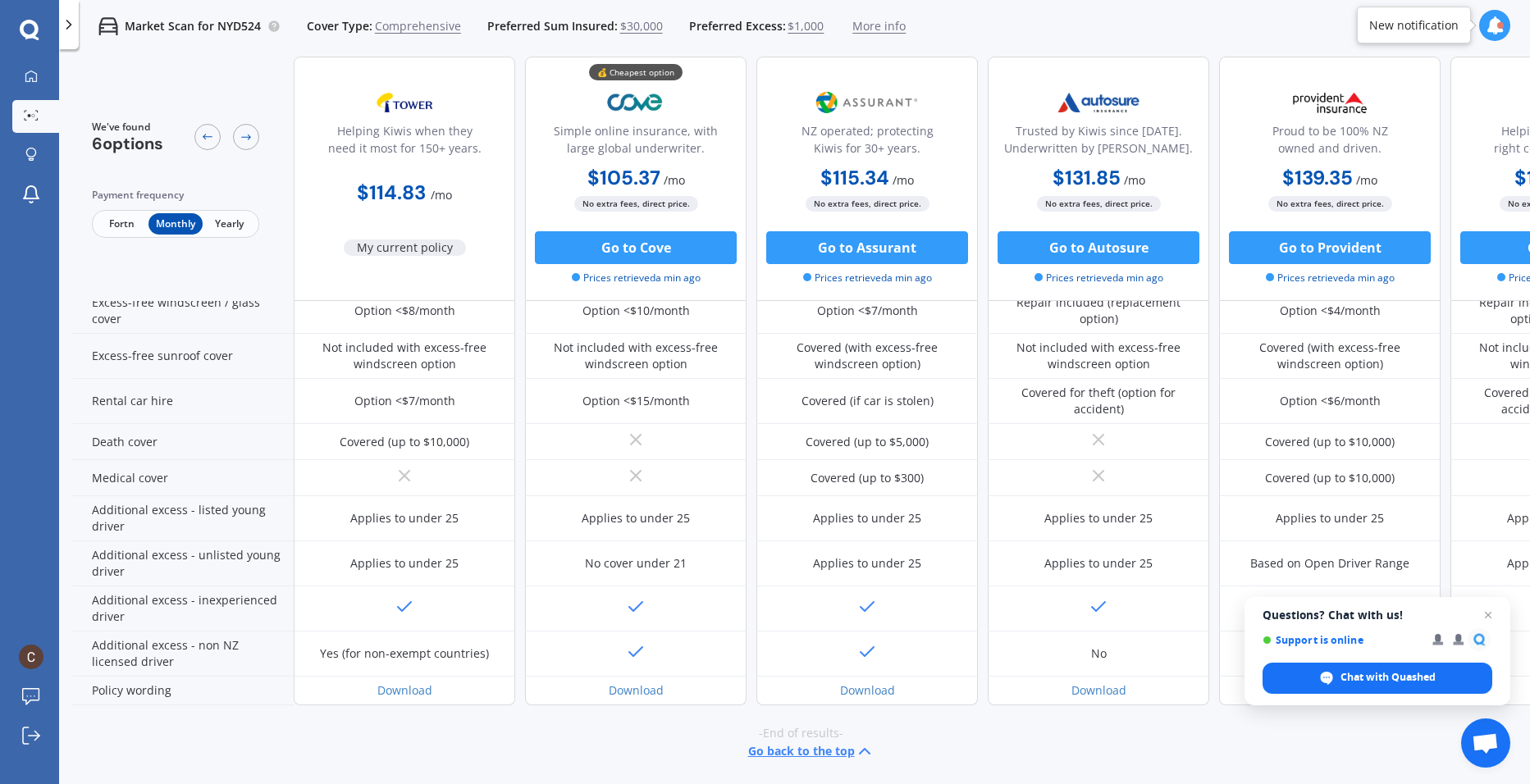
scroll to position [628, 0]
click at [114, 218] on span "Fortn" at bounding box center [122, 224] width 53 height 21
